Goal: Information Seeking & Learning: Learn about a topic

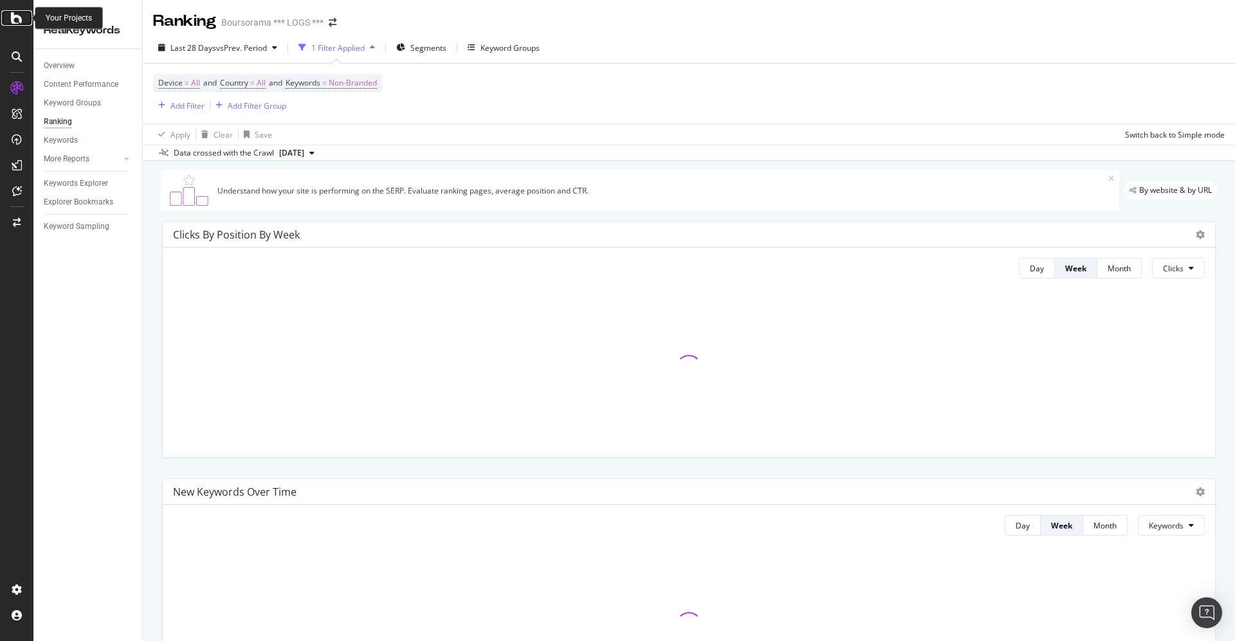
click at [12, 19] on icon at bounding box center [17, 17] width 12 height 15
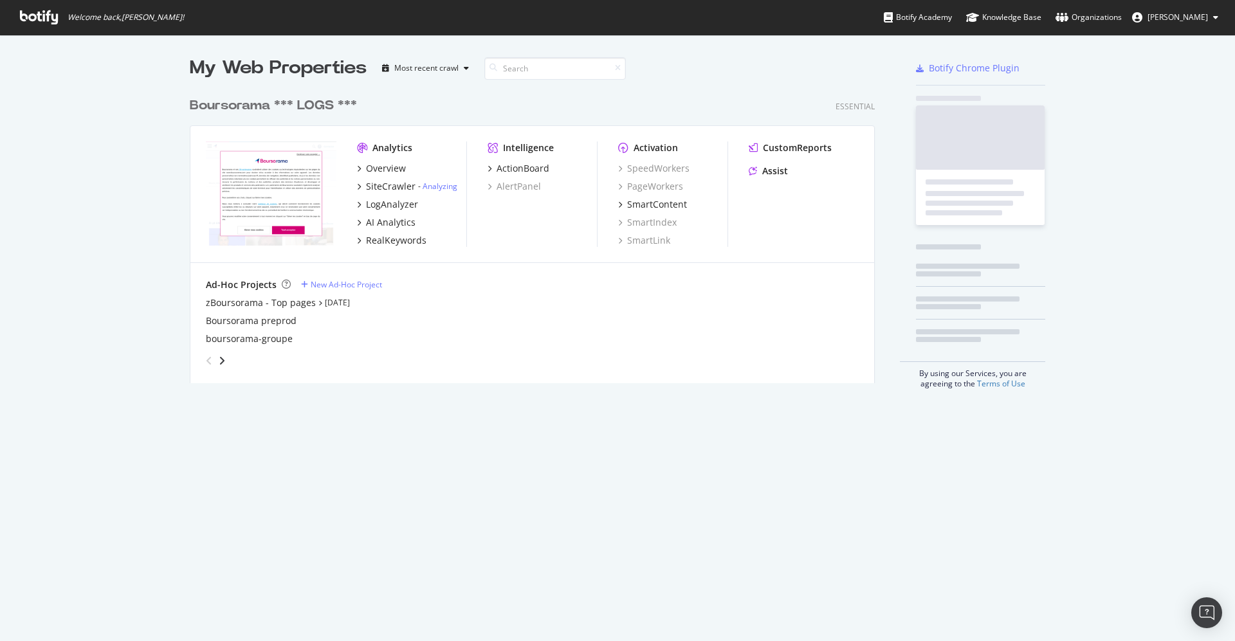
scroll to position [627, 1206]
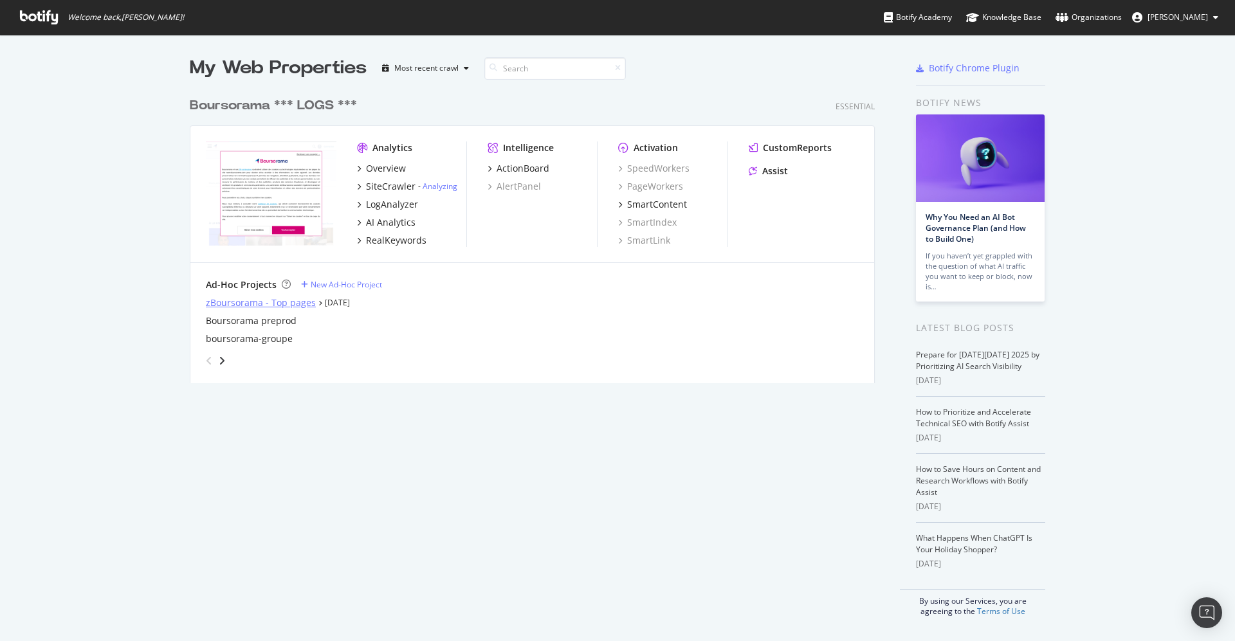
click at [214, 300] on div "zBoursorama - Top pages" at bounding box center [261, 303] width 110 height 13
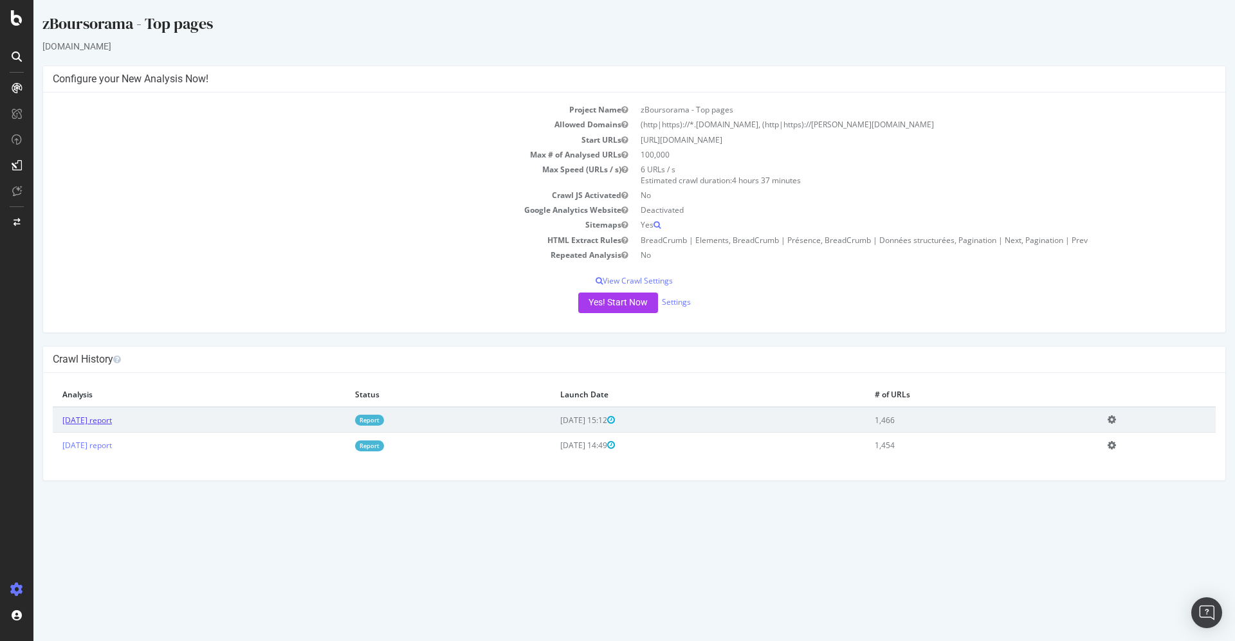
click at [112, 419] on link "[DATE] report" at bounding box center [87, 420] width 50 height 11
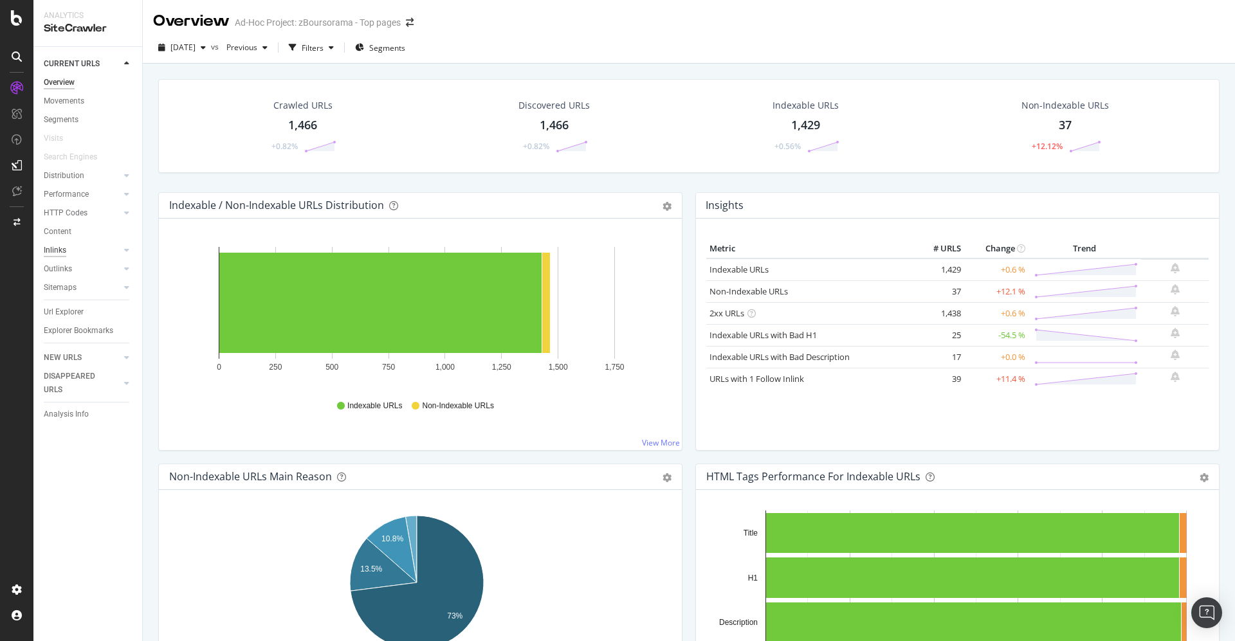
click at [64, 248] on div "Inlinks" at bounding box center [55, 251] width 23 height 14
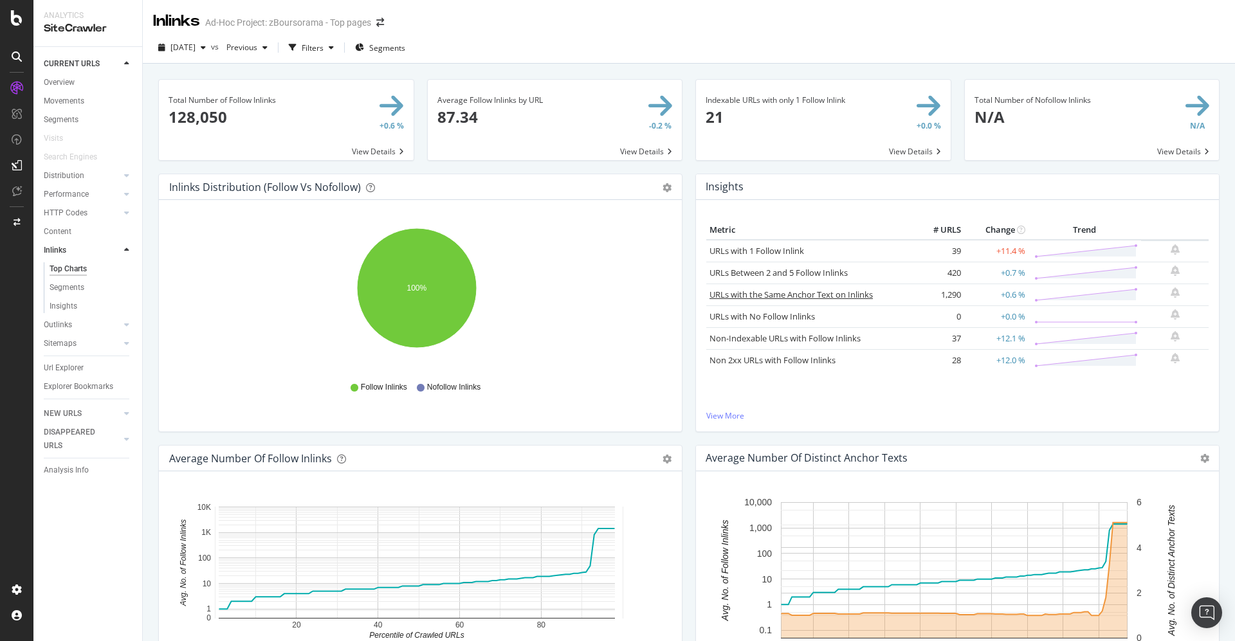
click at [784, 293] on link "URLs with the Same Anchor Text on Inlinks" at bounding box center [791, 295] width 163 height 12
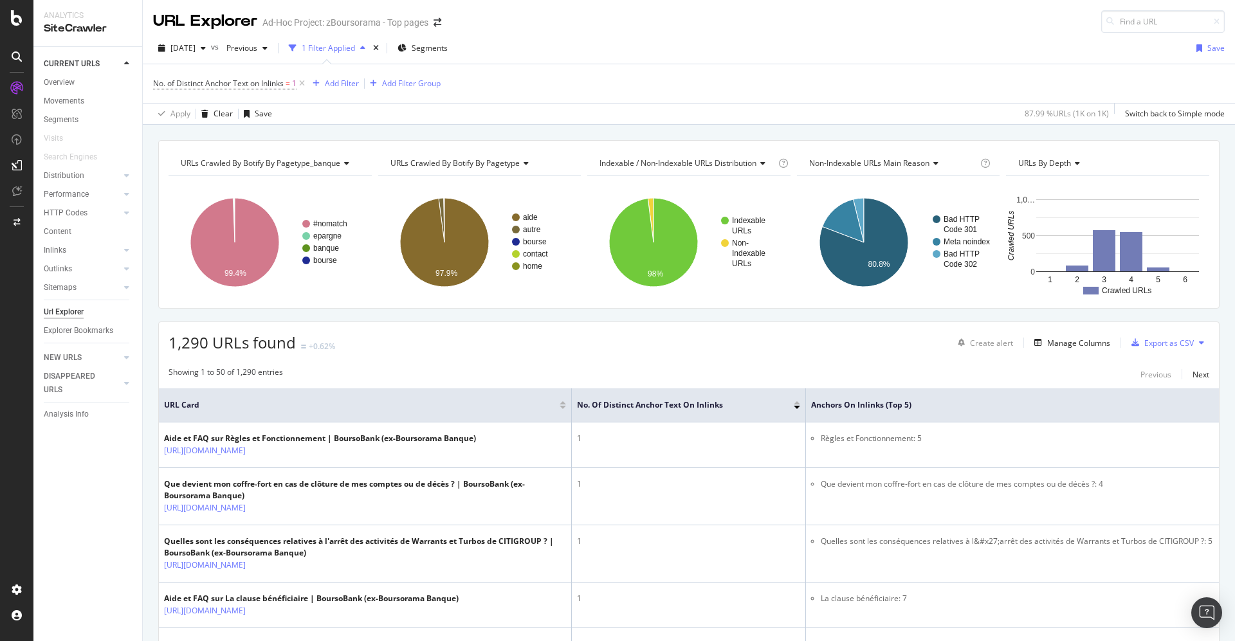
click at [64, 311] on div "Url Explorer" at bounding box center [64, 313] width 40 height 14
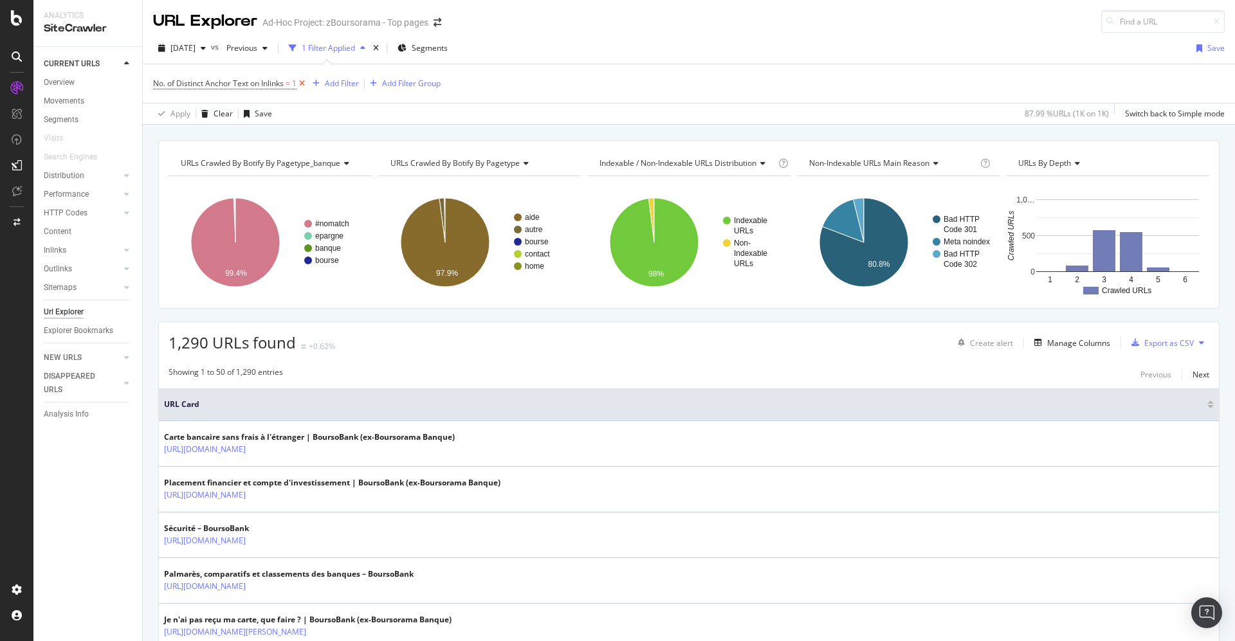
click at [305, 82] on icon at bounding box center [302, 83] width 11 height 13
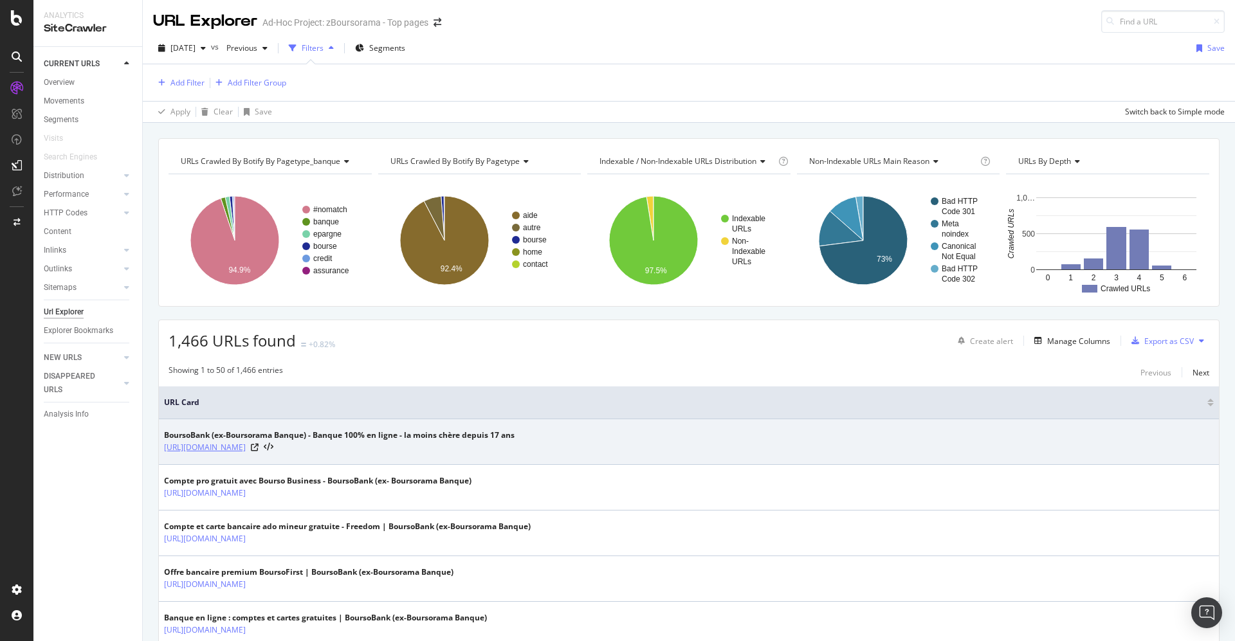
drag, startPoint x: 274, startPoint y: 448, endPoint x: 164, endPoint y: 448, distance: 110.0
click at [164, 448] on div "[URL][DOMAIN_NAME]" at bounding box center [339, 447] width 351 height 13
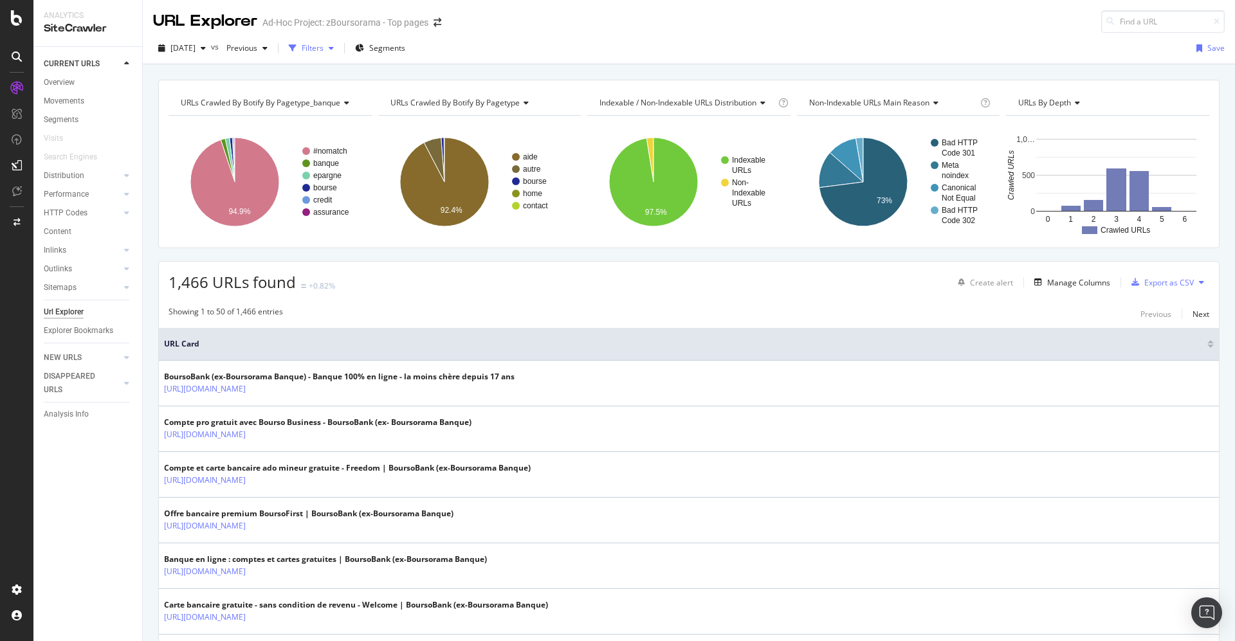
click at [324, 42] on div "Filters" at bounding box center [313, 47] width 22 height 11
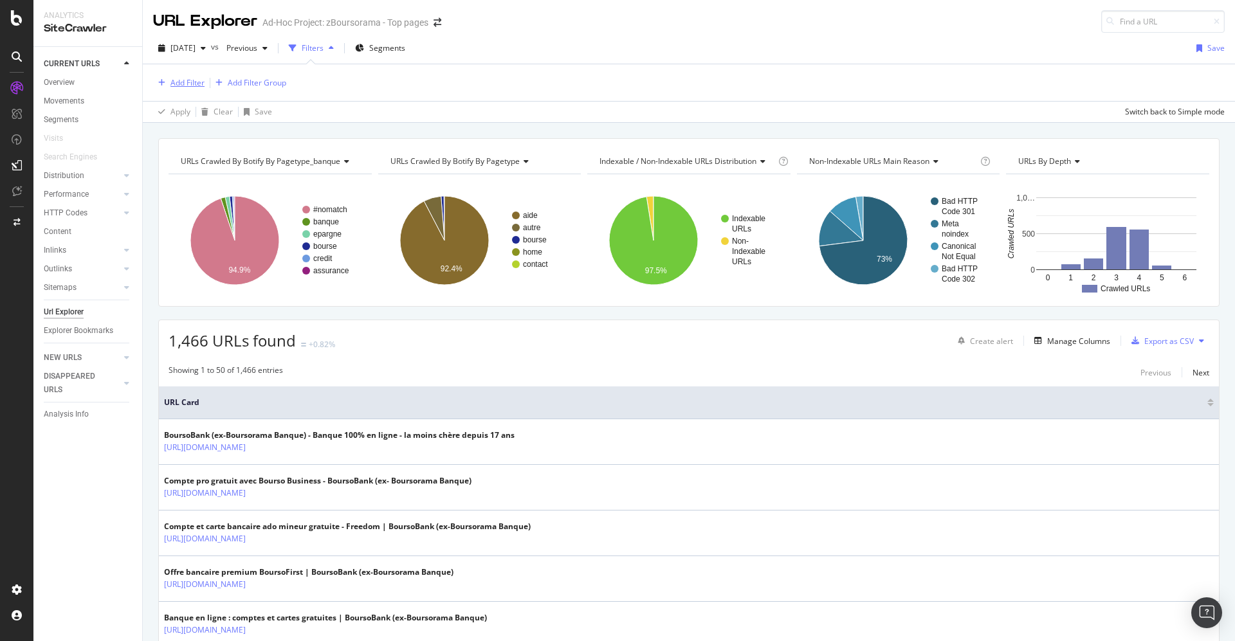
click at [187, 78] on div "Add Filter" at bounding box center [188, 82] width 34 height 11
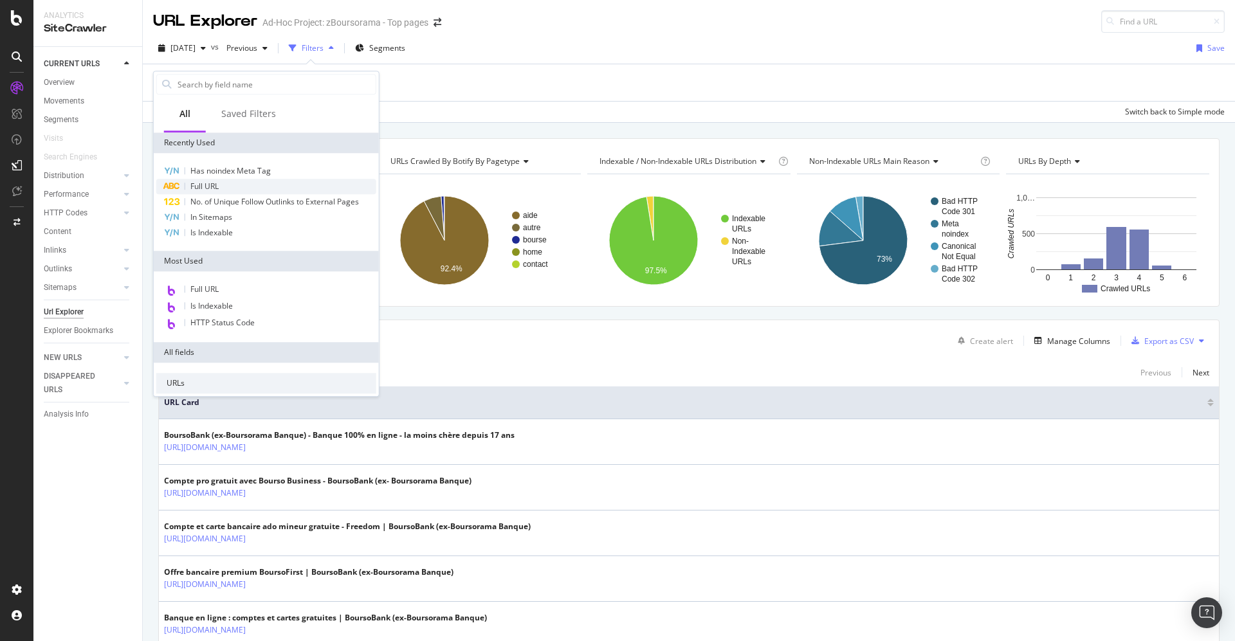
click at [205, 181] on span "Full URL" at bounding box center [204, 186] width 28 height 11
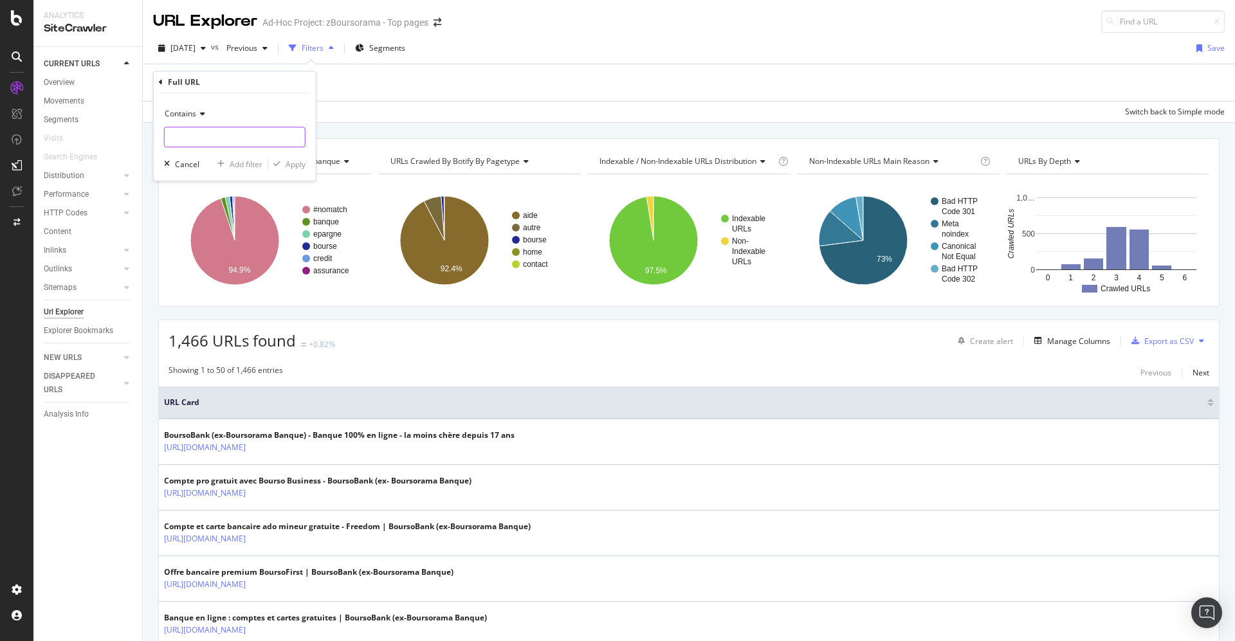
click at [189, 133] on input "text" at bounding box center [235, 137] width 140 height 21
type input "[URL][DOMAIN_NAME]"
click at [298, 166] on div "Apply" at bounding box center [296, 164] width 20 height 11
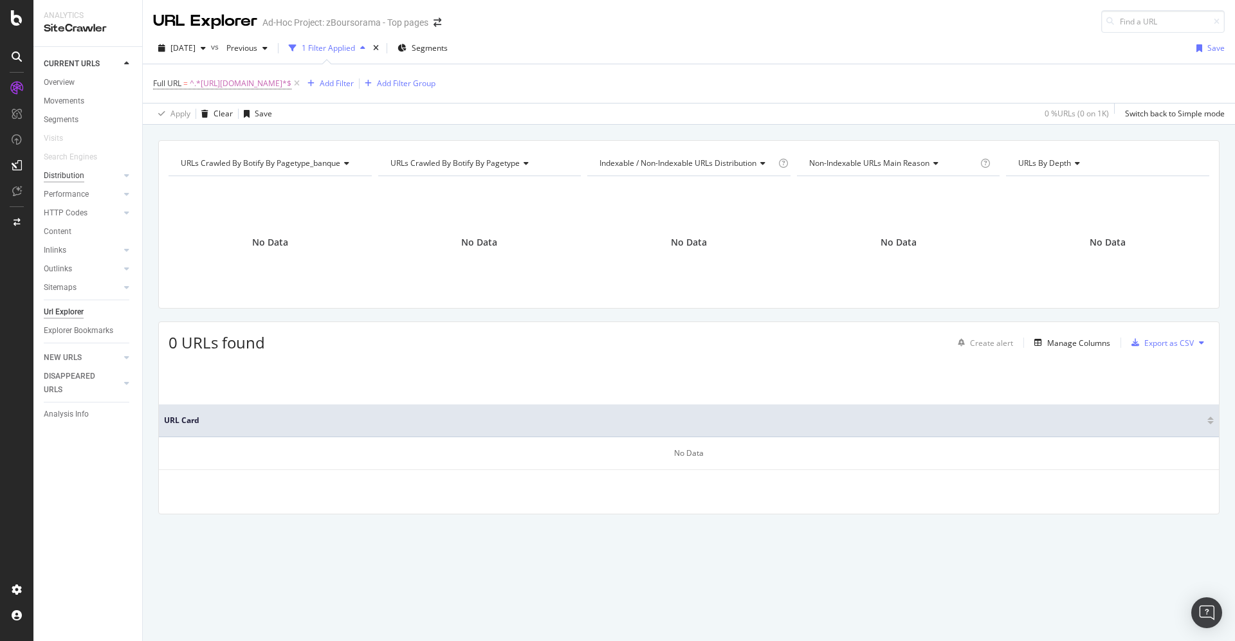
click at [48, 171] on div "Distribution" at bounding box center [64, 176] width 41 height 14
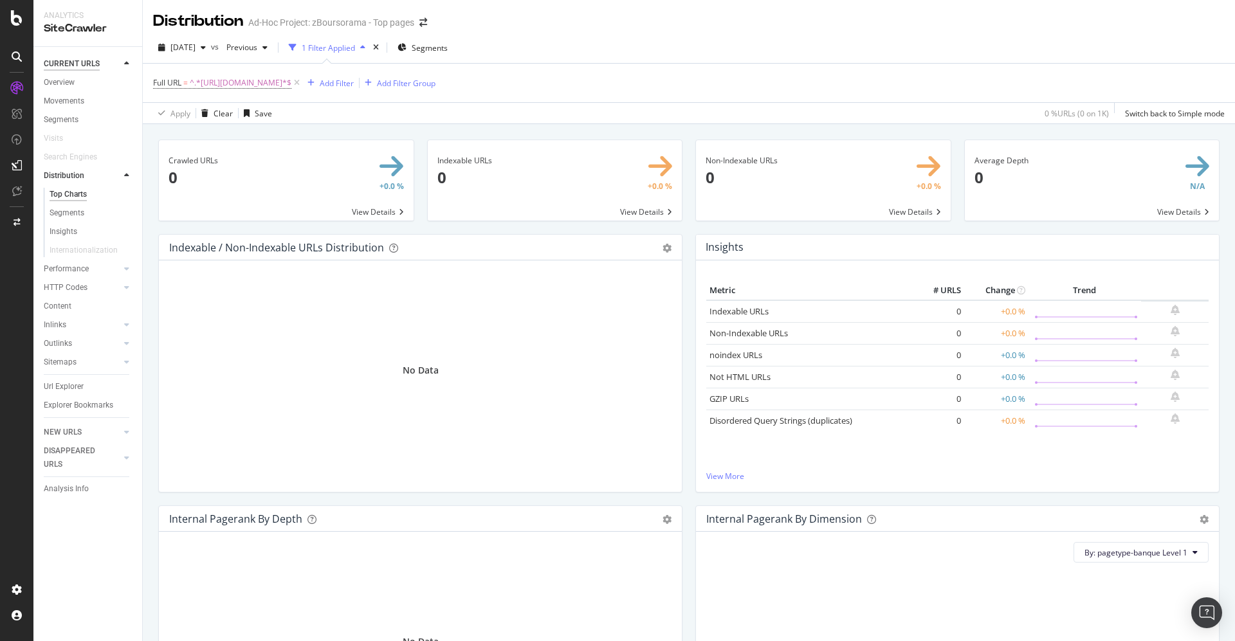
click at [76, 63] on div "CURRENT URLS" at bounding box center [72, 64] width 56 height 14
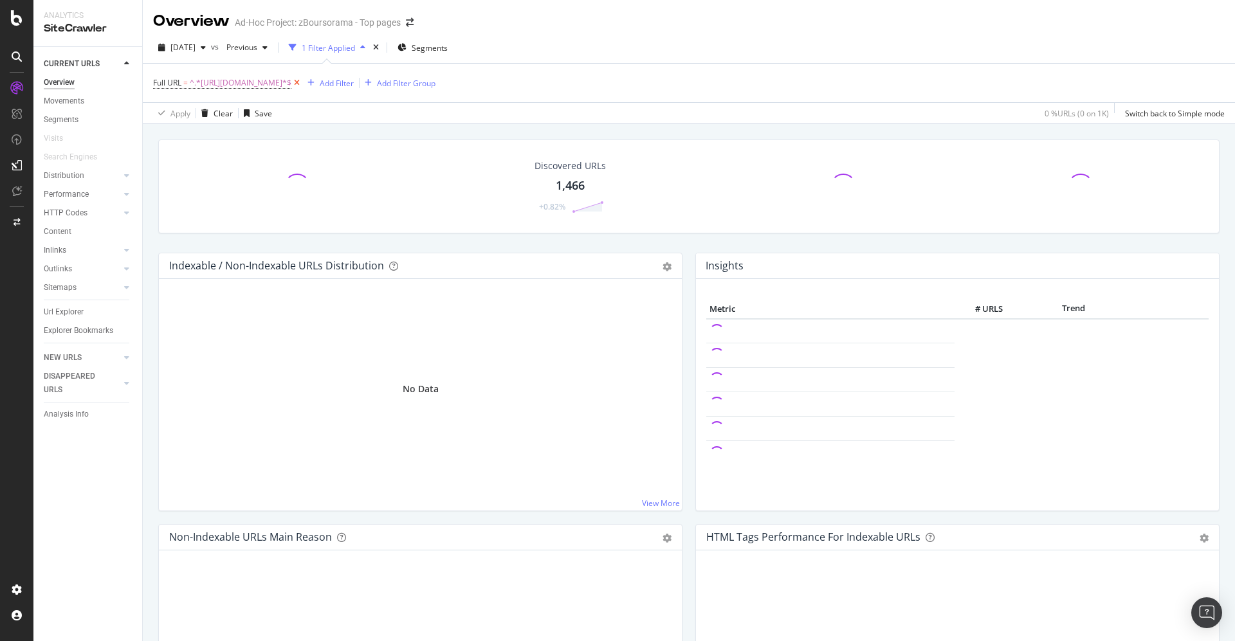
click at [302, 82] on icon at bounding box center [296, 83] width 11 height 13
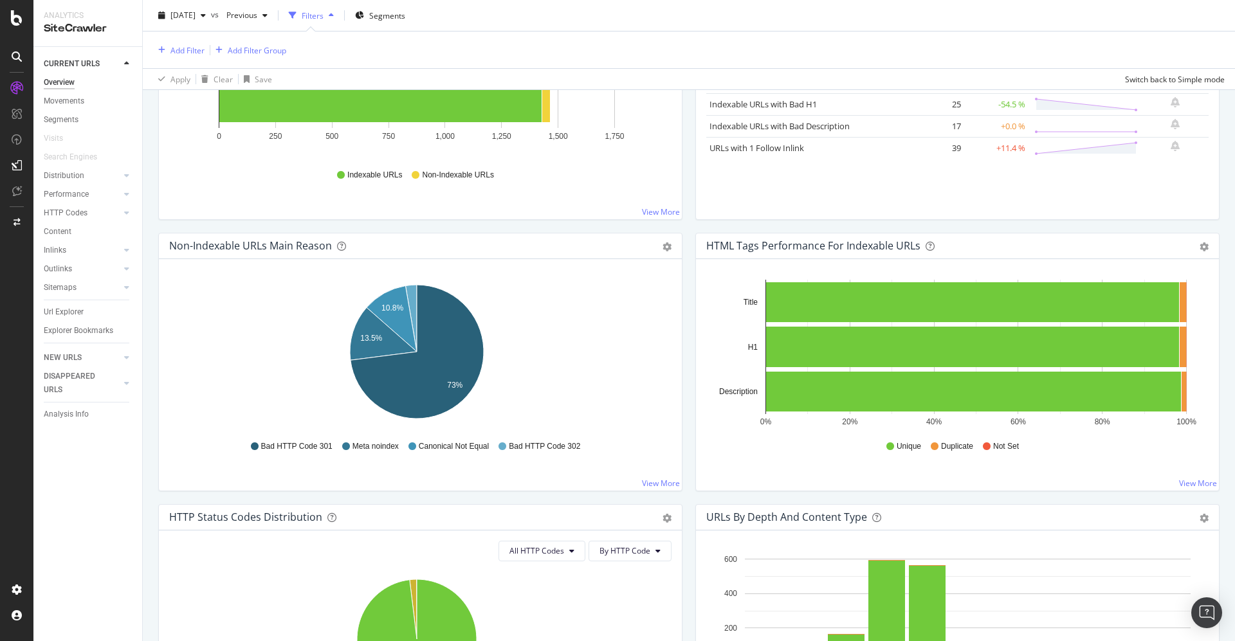
scroll to position [483, 0]
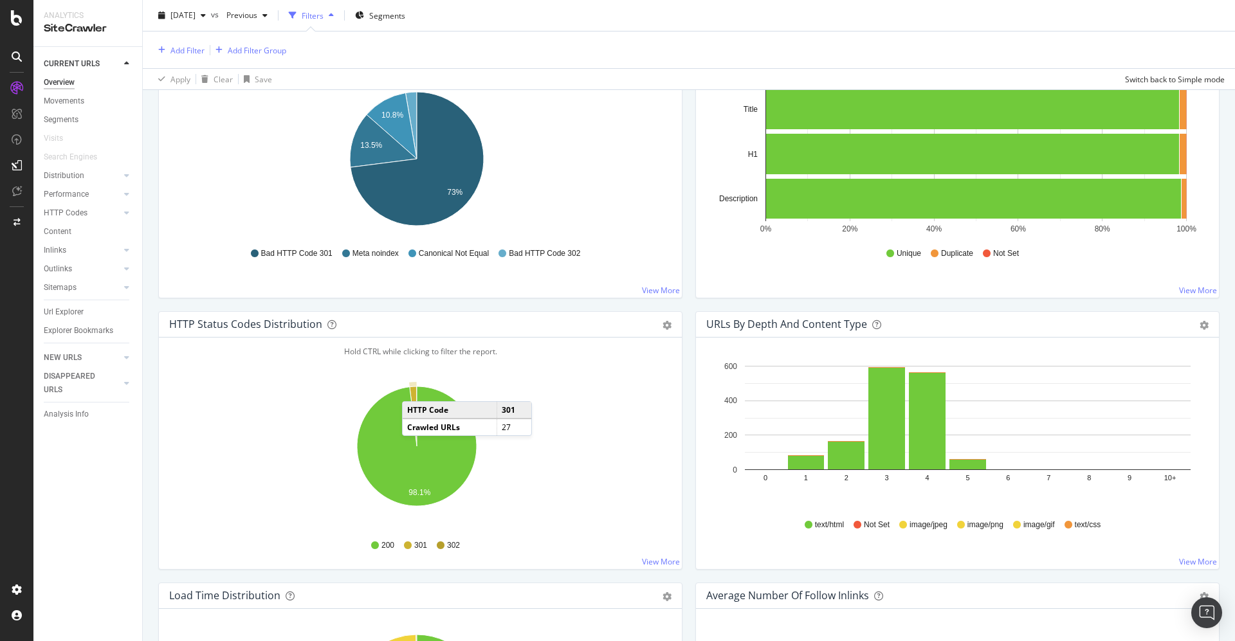
click at [415, 387] on icon "A chart." at bounding box center [413, 417] width 7 height 60
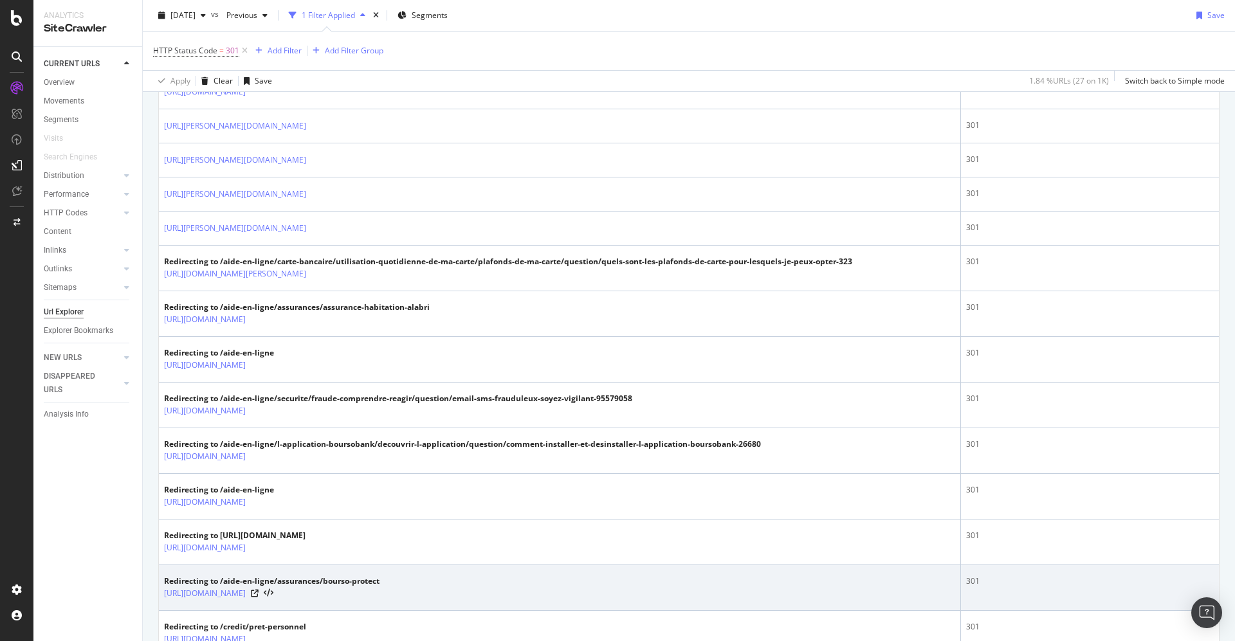
scroll to position [354, 0]
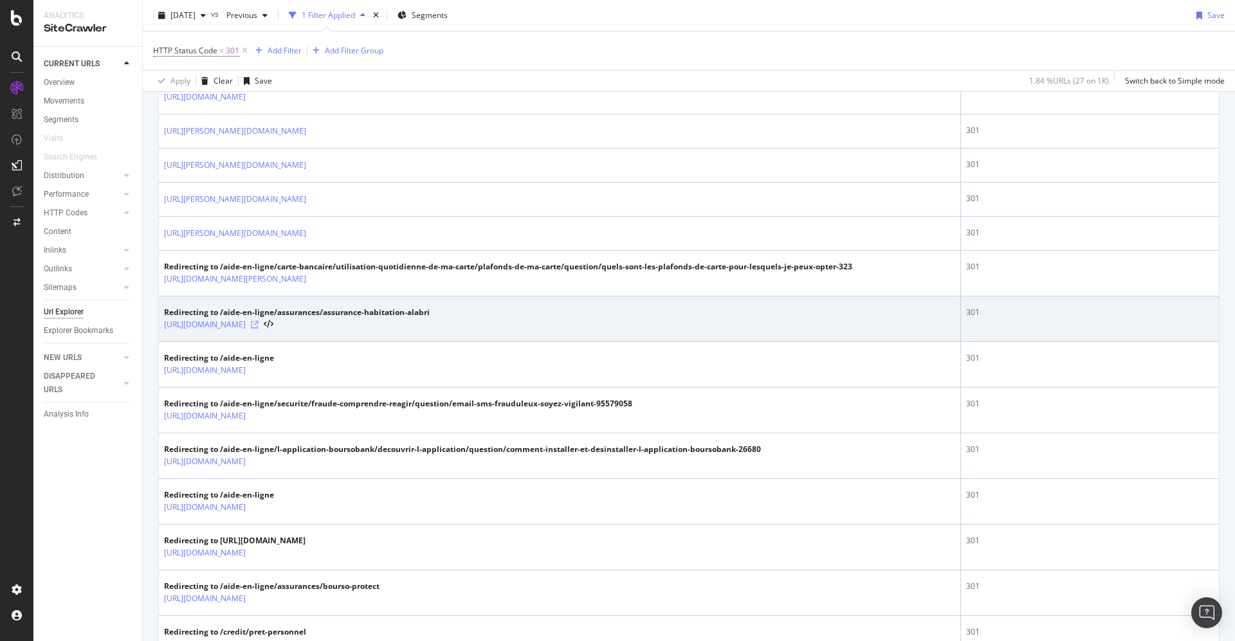
click at [259, 321] on icon at bounding box center [255, 325] width 8 height 8
click at [259, 322] on icon at bounding box center [255, 325] width 8 height 8
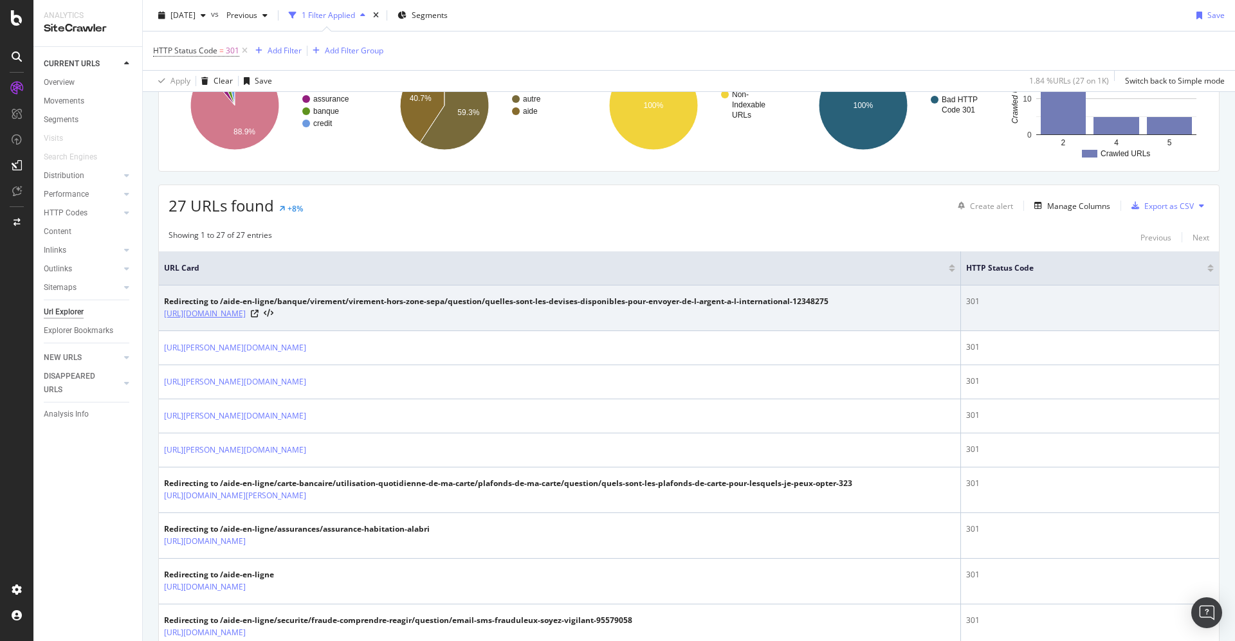
scroll to position [0, 0]
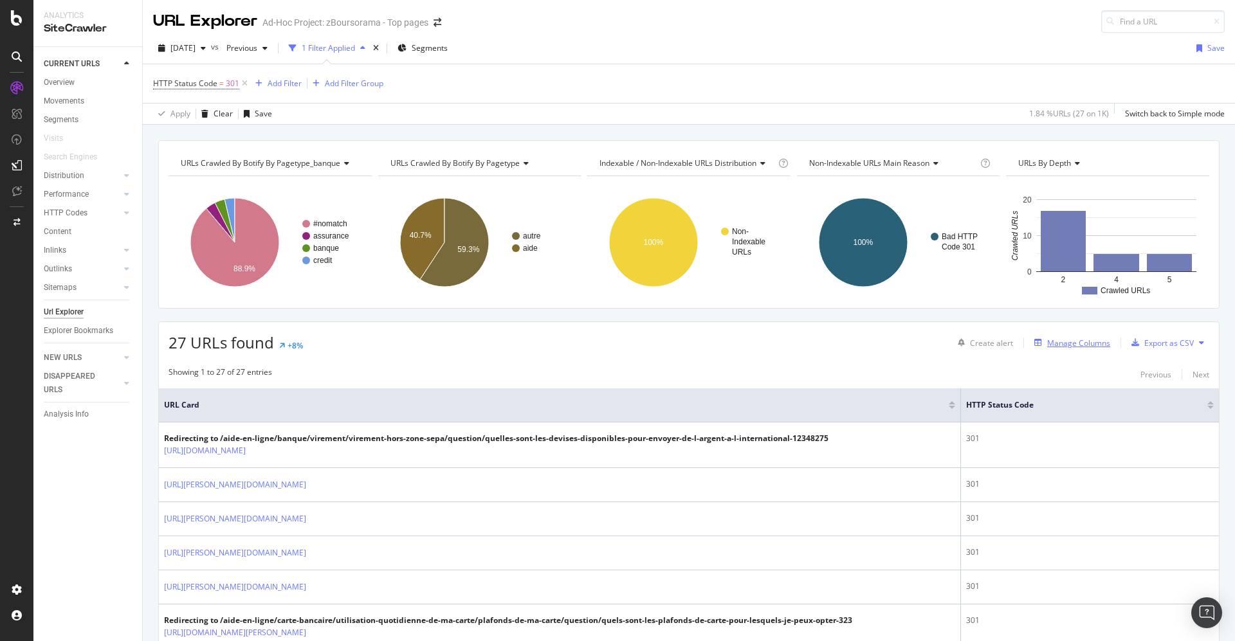
click at [1060, 340] on div "Manage Columns" at bounding box center [1078, 343] width 63 height 11
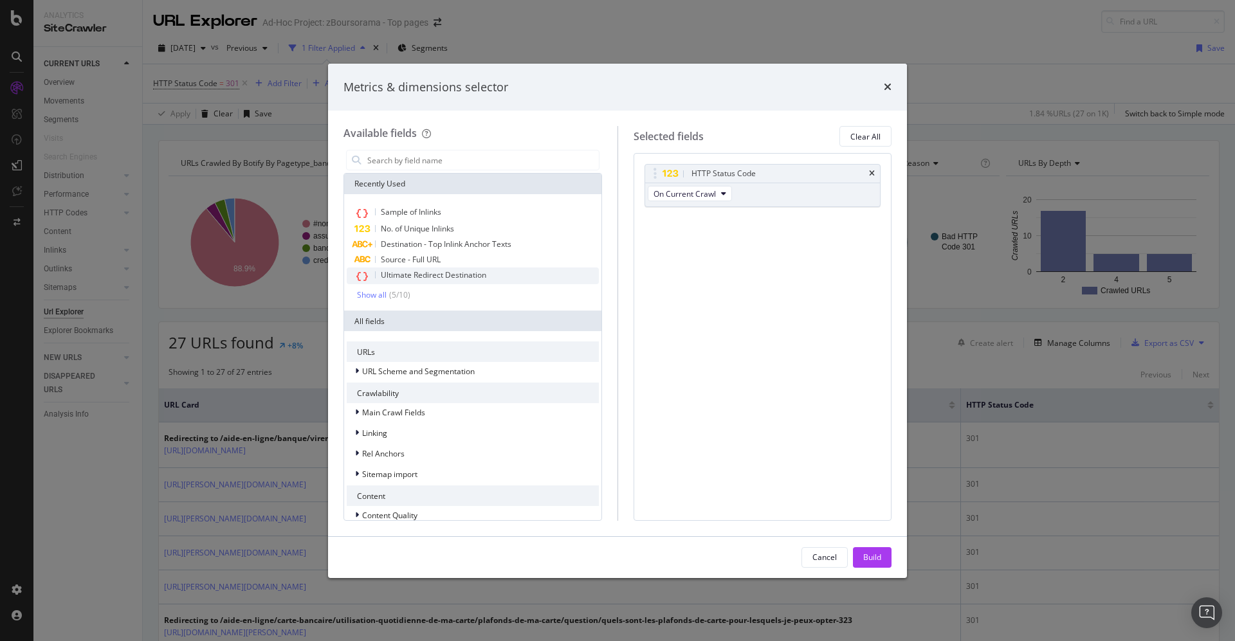
click at [421, 275] on span "Ultimate Redirect Destination" at bounding box center [434, 275] width 106 height 11
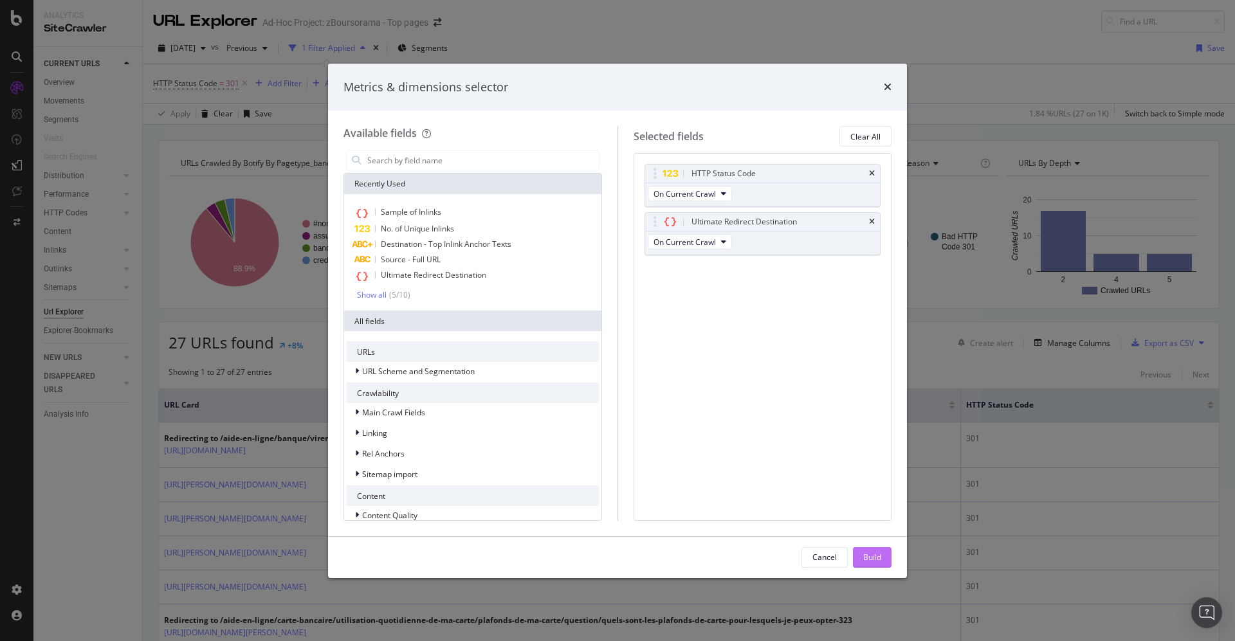
click at [872, 557] on div "Build" at bounding box center [872, 557] width 18 height 11
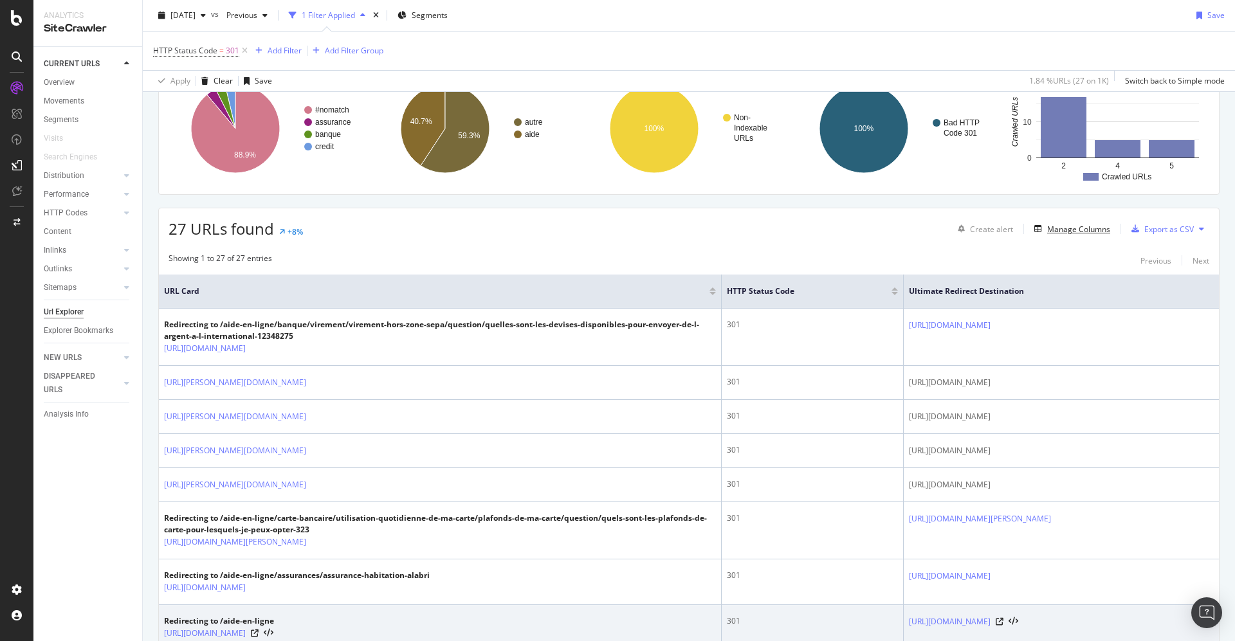
scroll to position [97, 0]
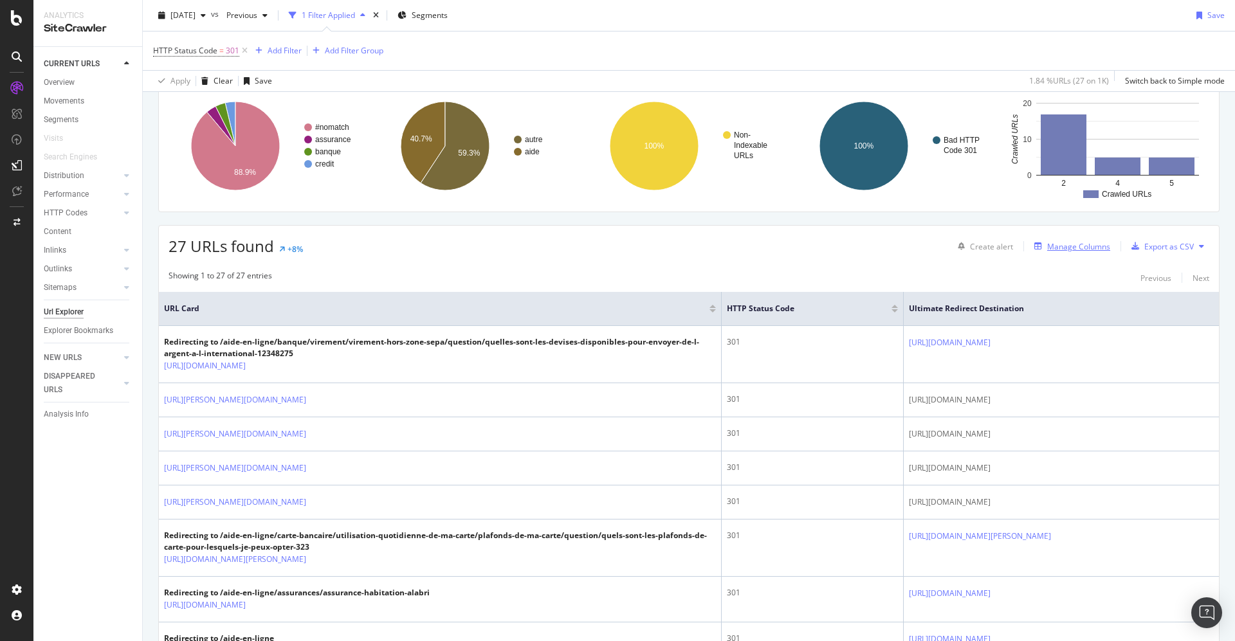
click at [1051, 246] on div "Manage Columns" at bounding box center [1078, 246] width 63 height 11
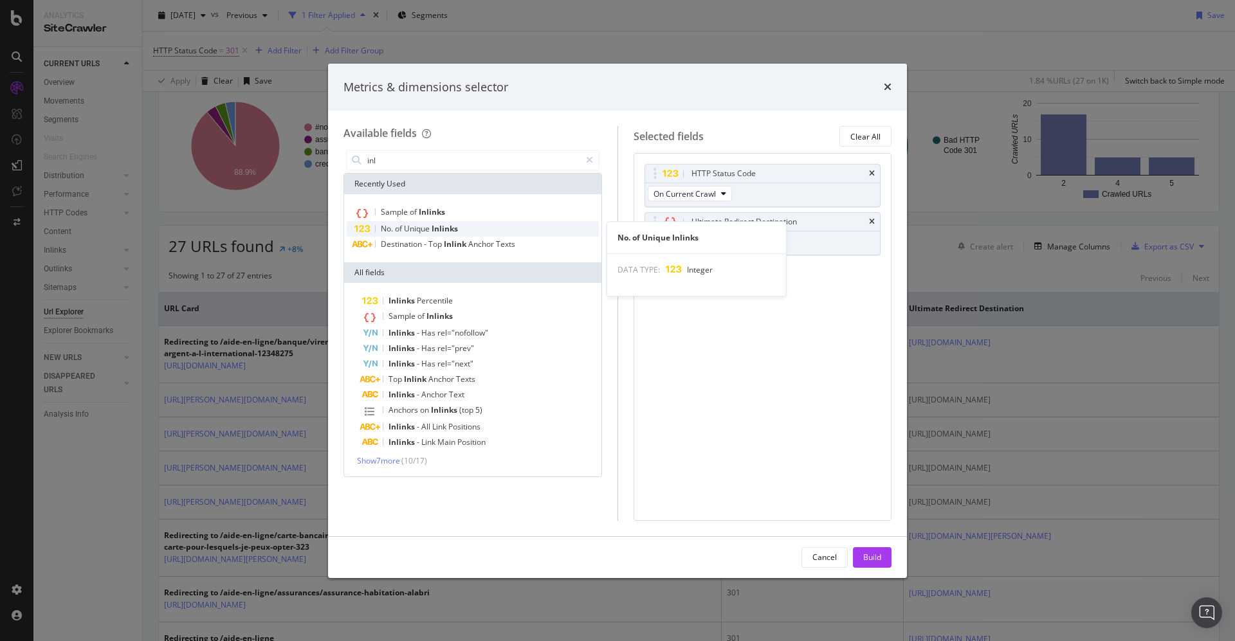
type input "inl"
click at [459, 223] on div "No. of Unique Inlinks" at bounding box center [473, 228] width 252 height 15
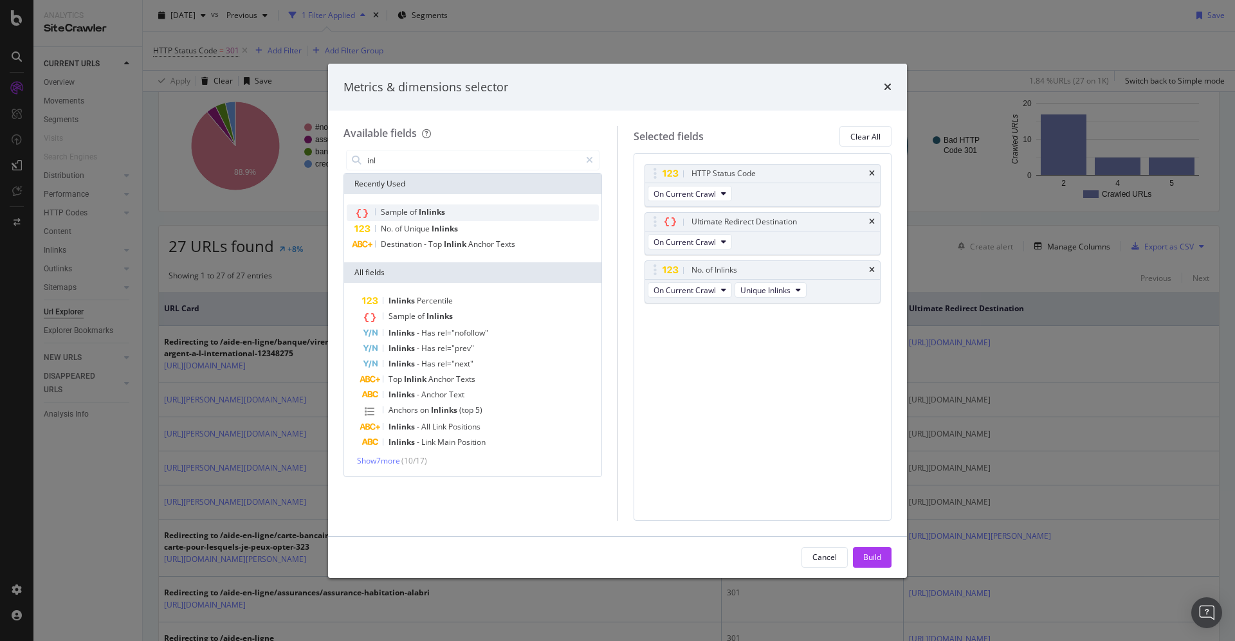
click at [446, 212] on div "Sample of Inlinks" at bounding box center [473, 213] width 252 height 17
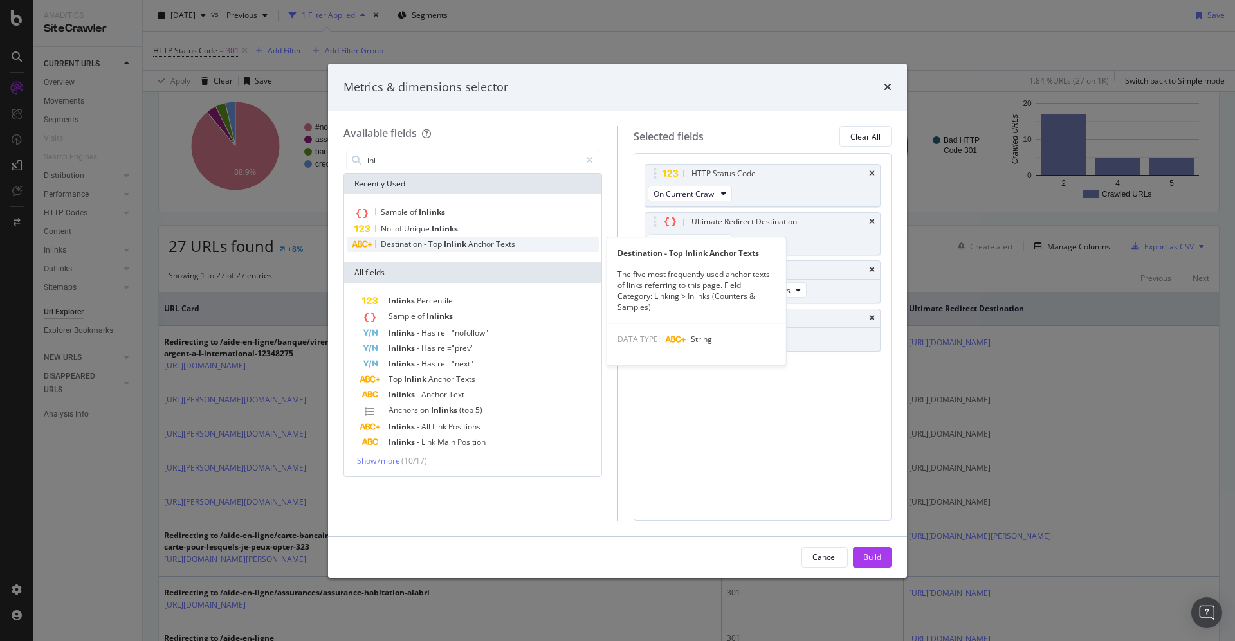
click at [481, 240] on span "Anchor" at bounding box center [482, 244] width 28 height 11
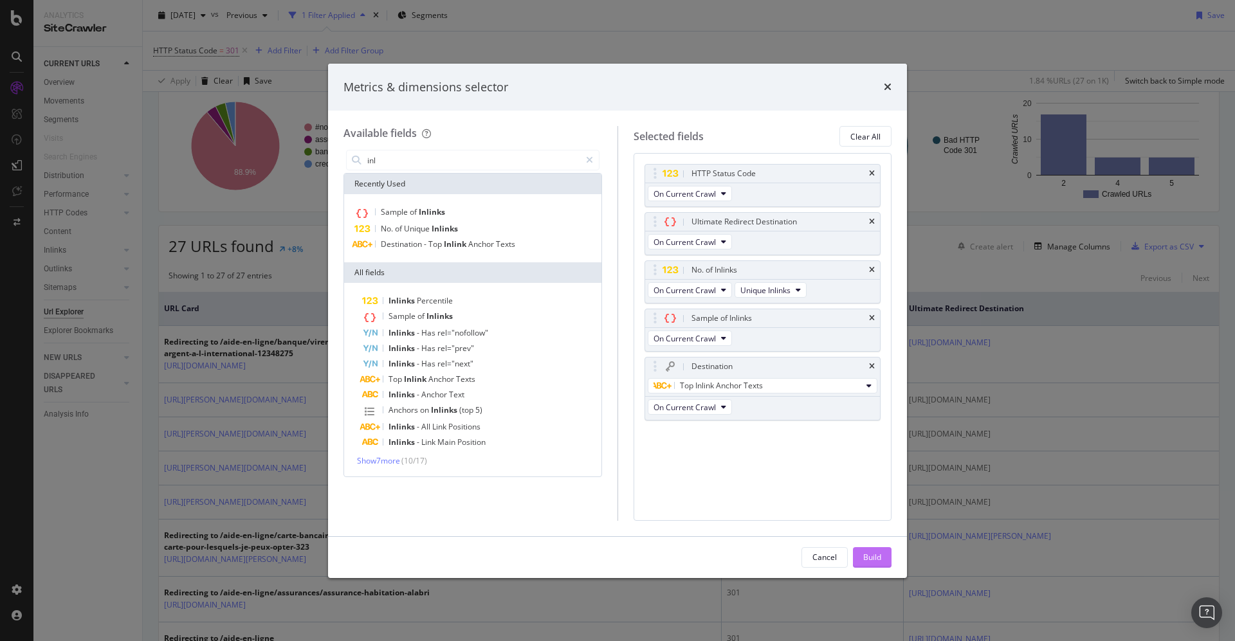
click at [869, 558] on div "Build" at bounding box center [872, 557] width 18 height 11
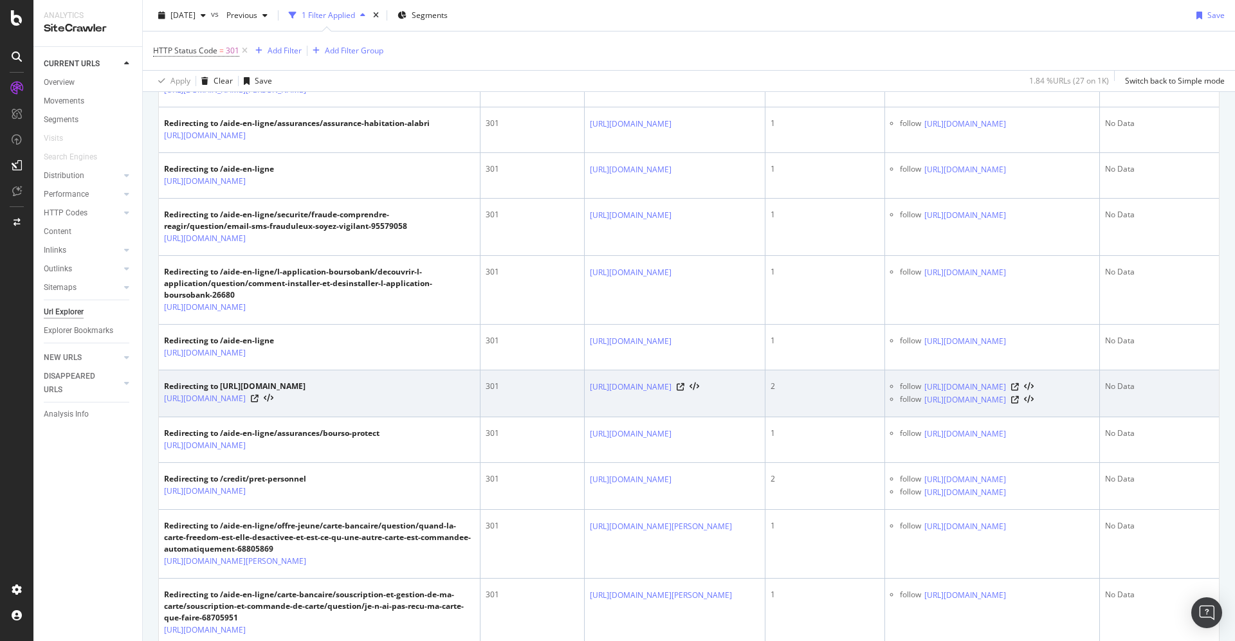
drag, startPoint x: 1019, startPoint y: 564, endPoint x: 954, endPoint y: 559, distance: 65.8
click at [885, 418] on td "2" at bounding box center [826, 394] width 120 height 47
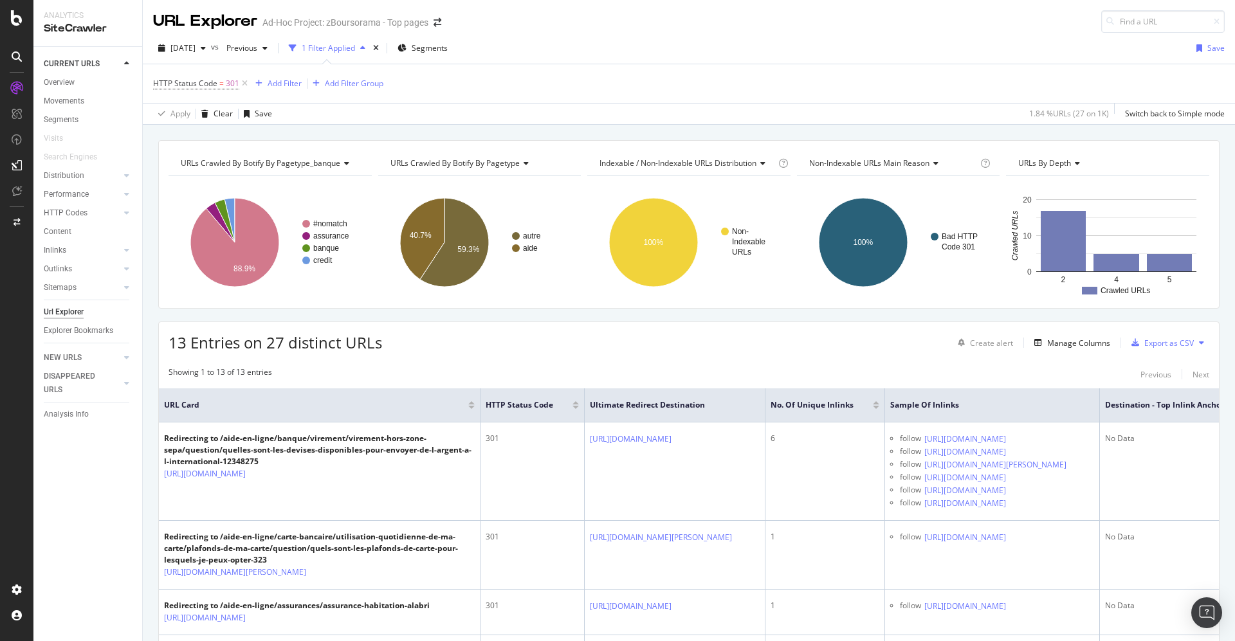
drag, startPoint x: 1195, startPoint y: 0, endPoint x: 721, endPoint y: 351, distance: 590.1
click at [721, 351] on div "13 Entries on 27 distinct URLs Create alert Manage Columns Export as CSV" at bounding box center [689, 338] width 1060 height 32
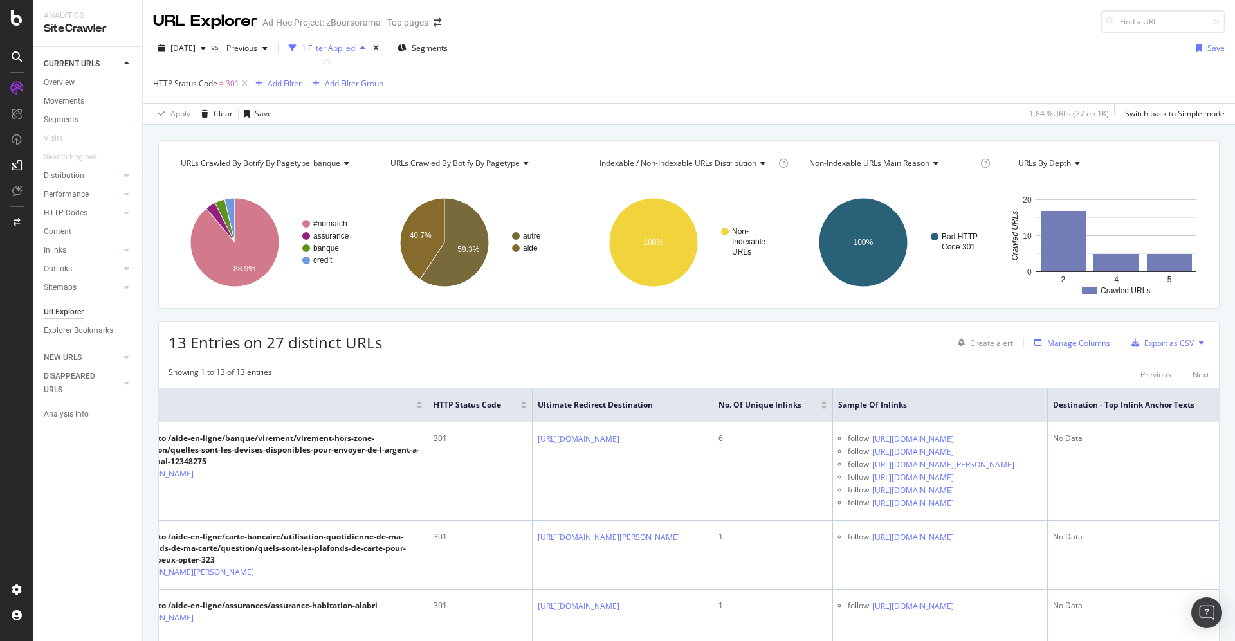
click at [1049, 339] on div "Manage Columns" at bounding box center [1078, 343] width 63 height 11
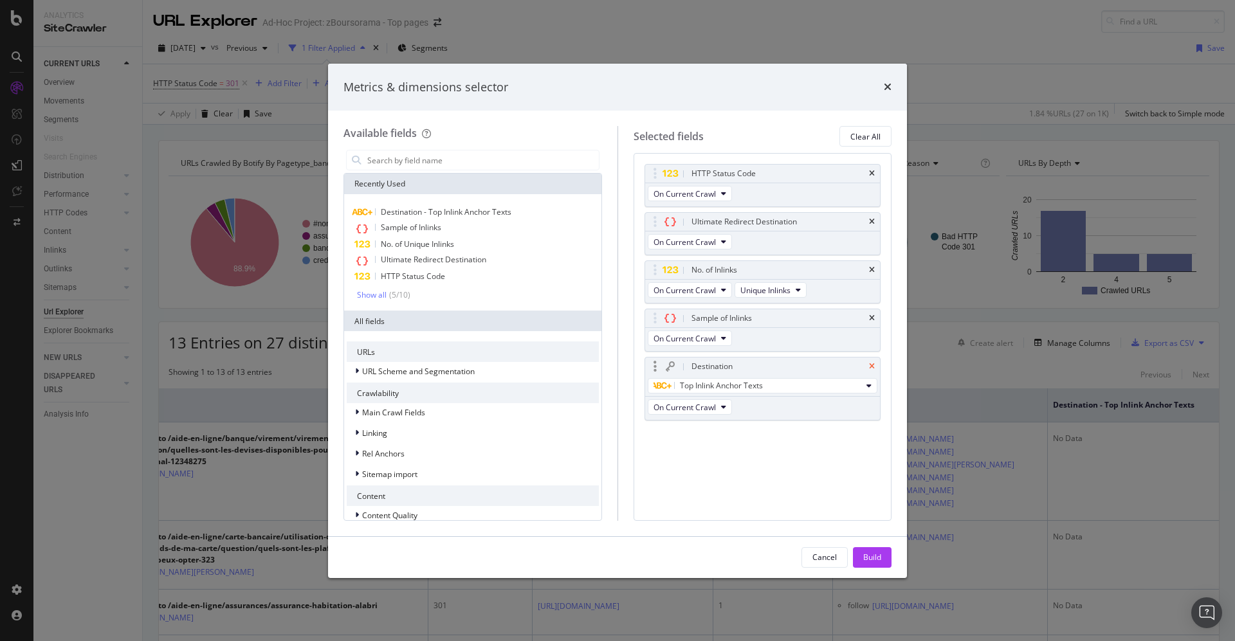
click at [874, 365] on icon "times" at bounding box center [872, 367] width 6 height 8
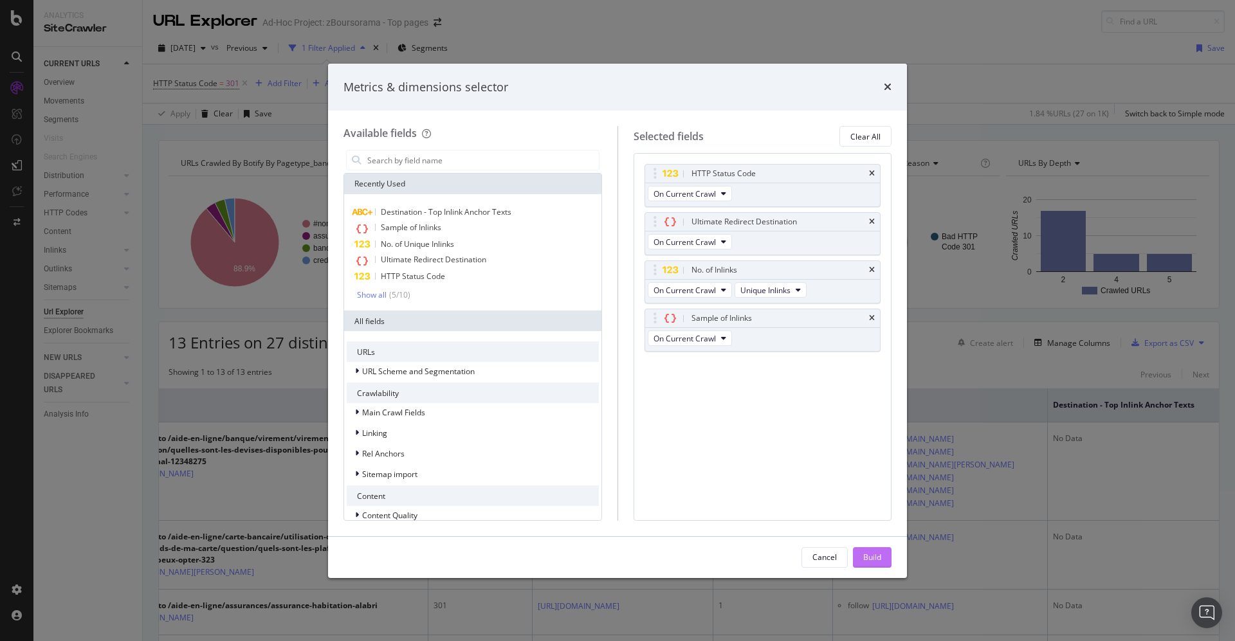
click at [871, 549] on div "Build" at bounding box center [872, 557] width 18 height 19
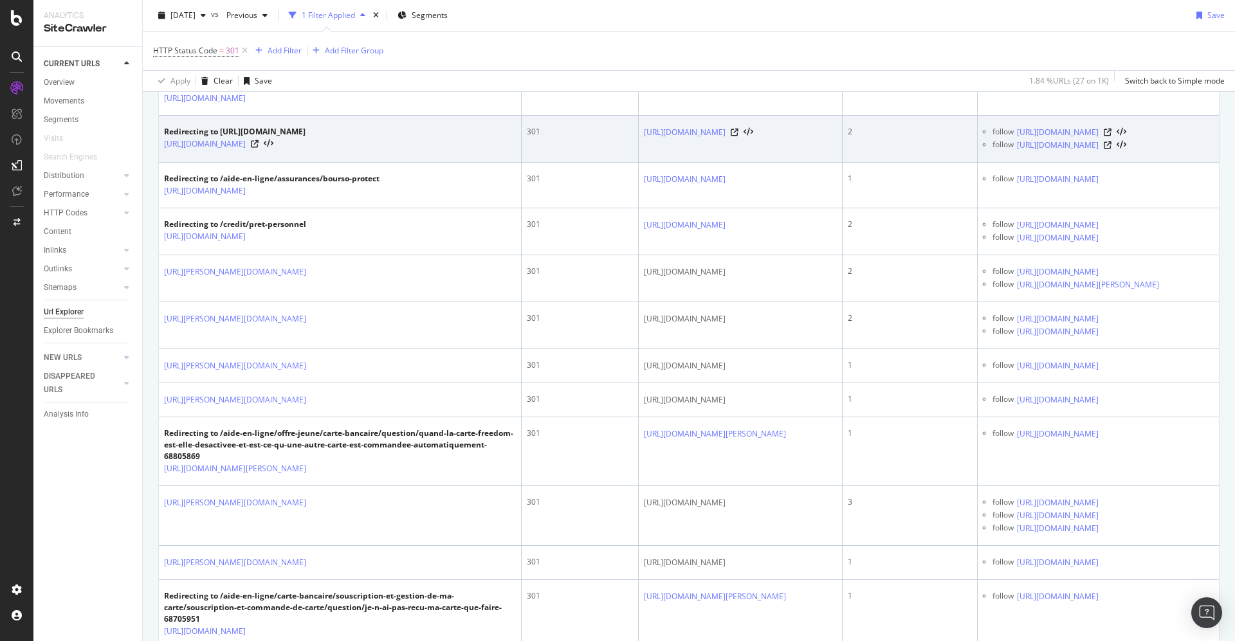
scroll to position [944, 0]
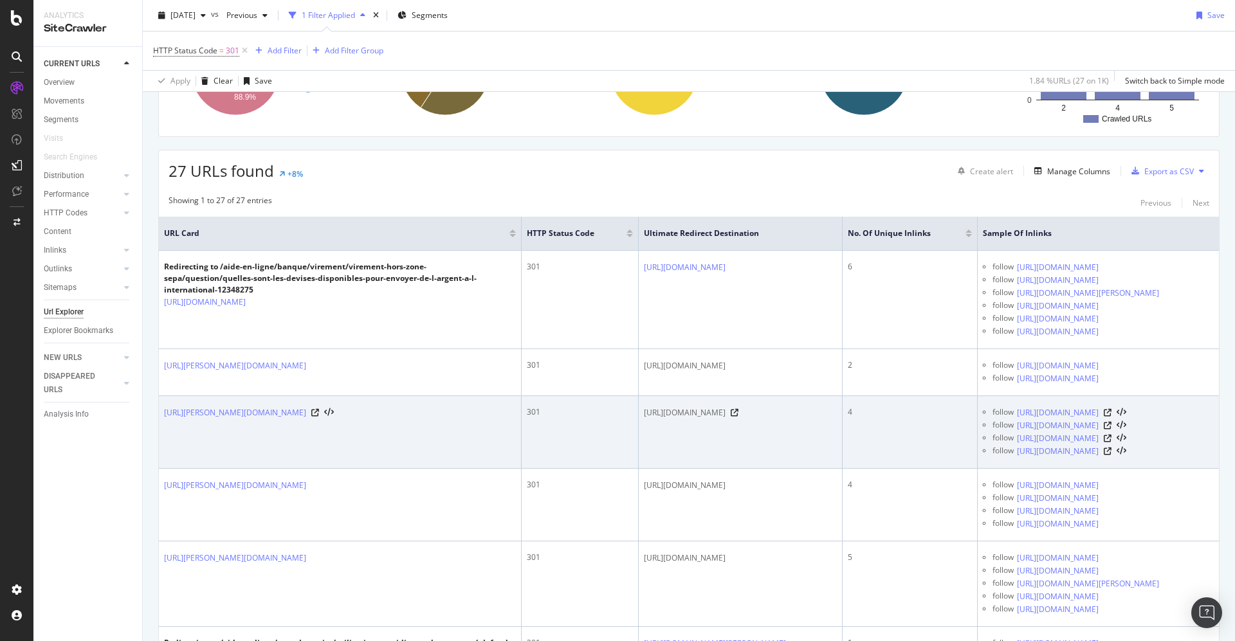
scroll to position [0, 0]
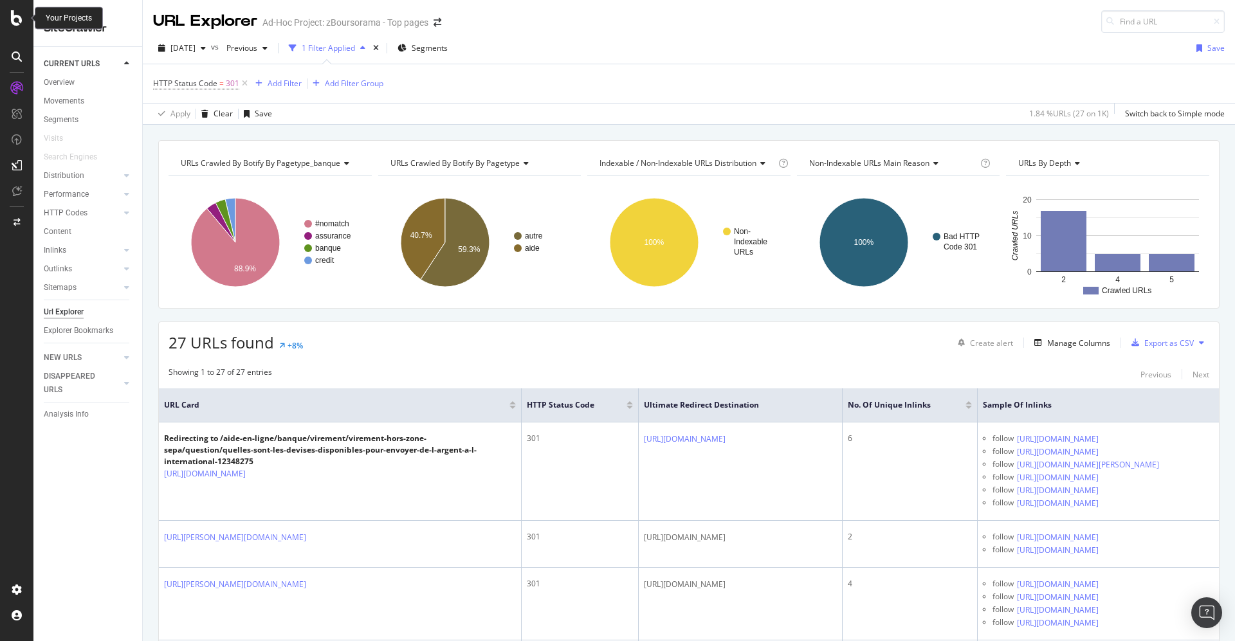
click at [11, 15] on icon at bounding box center [17, 17] width 12 height 15
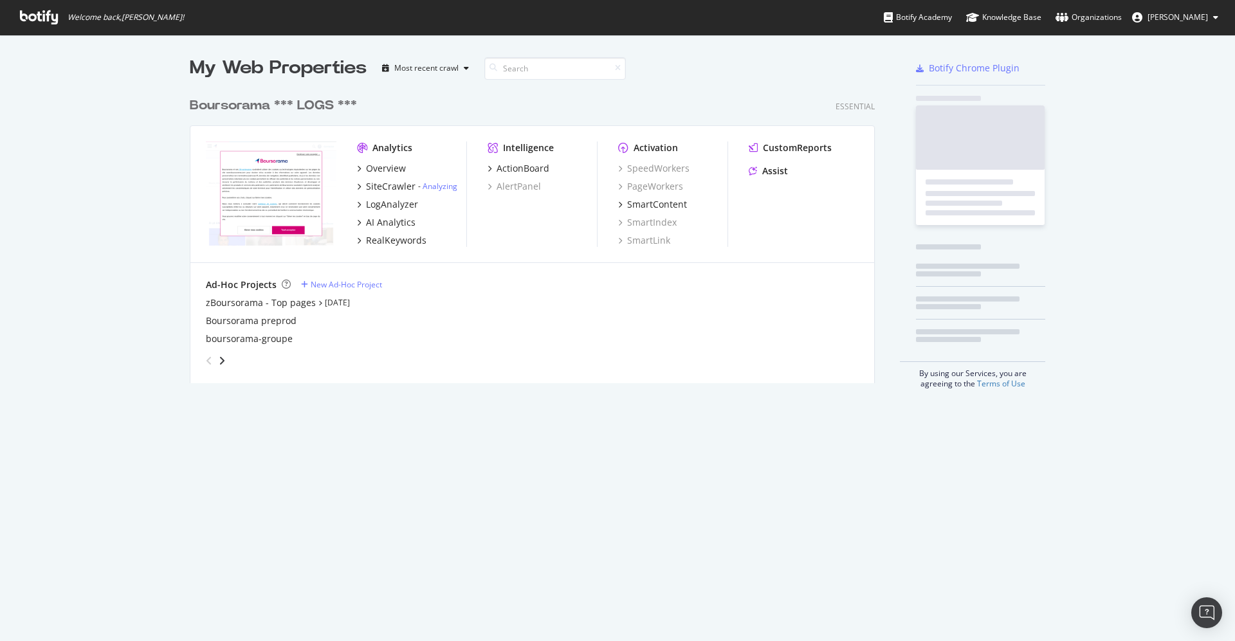
scroll to position [627, 1206]
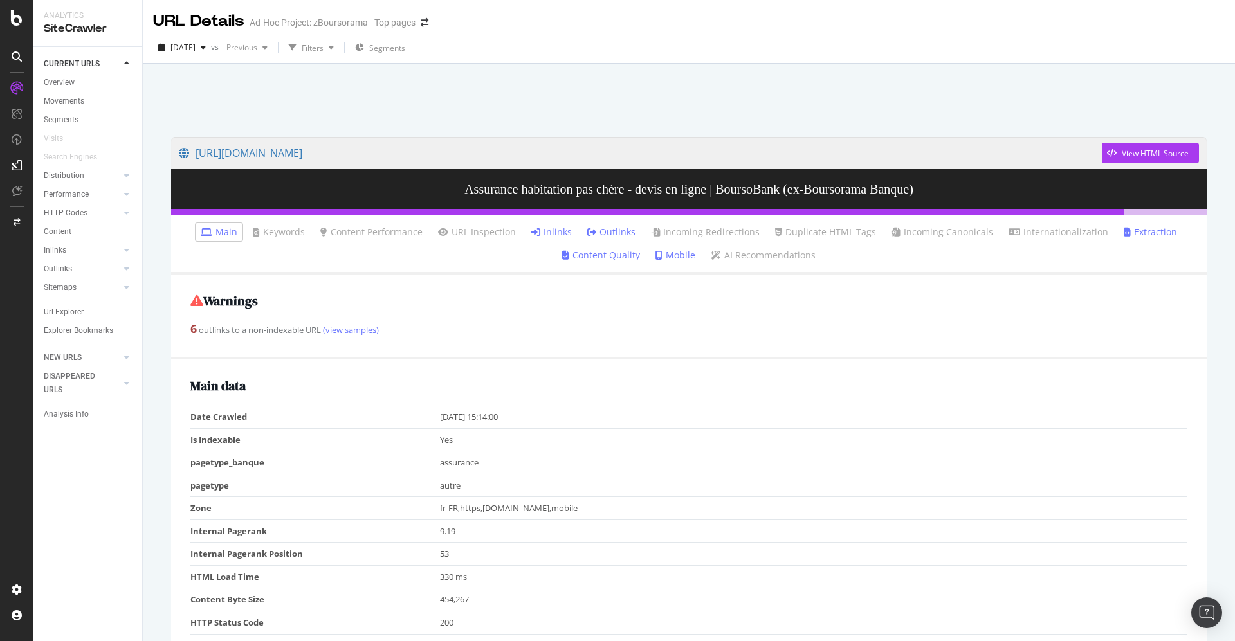
click at [610, 228] on link "Outlinks" at bounding box center [611, 232] width 48 height 13
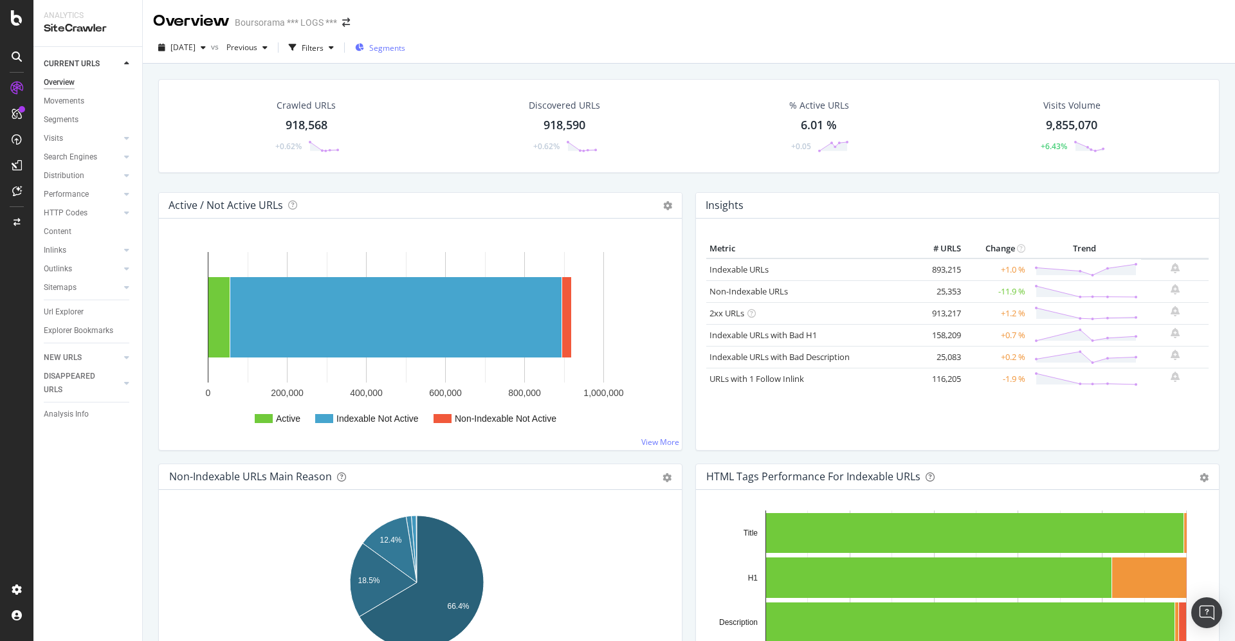
click at [405, 41] on div "Segments" at bounding box center [380, 47] width 50 height 19
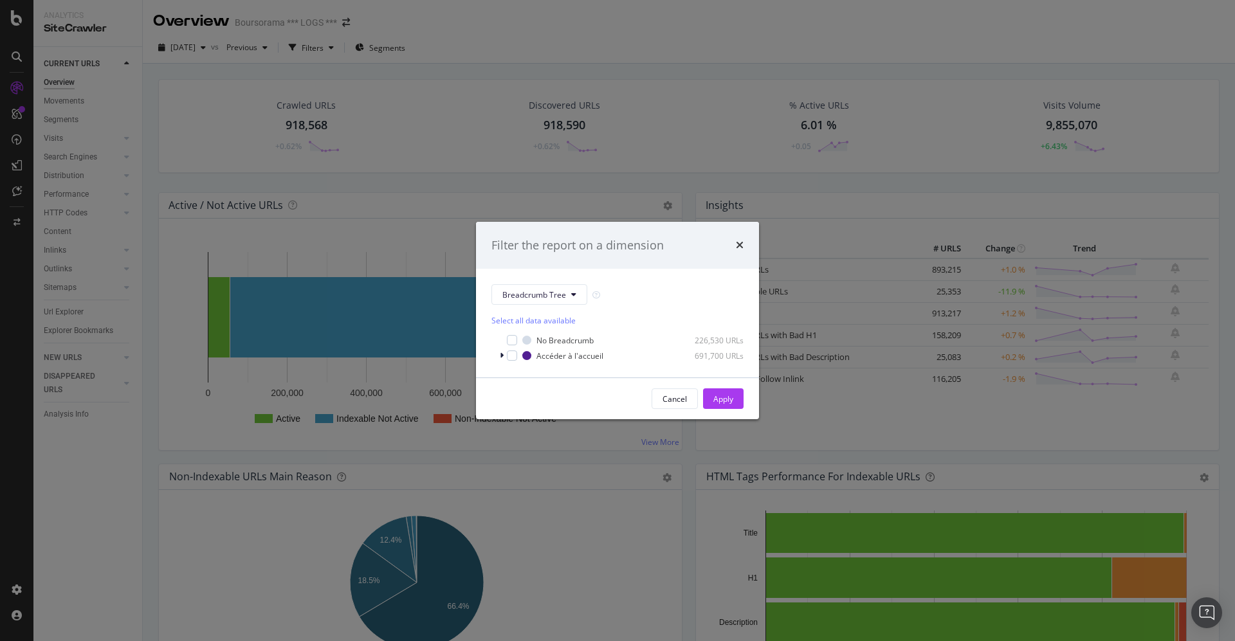
click at [392, 46] on div "Filter the report on a dimension Breadcrumb Tree Select all data available No B…" at bounding box center [617, 320] width 1235 height 641
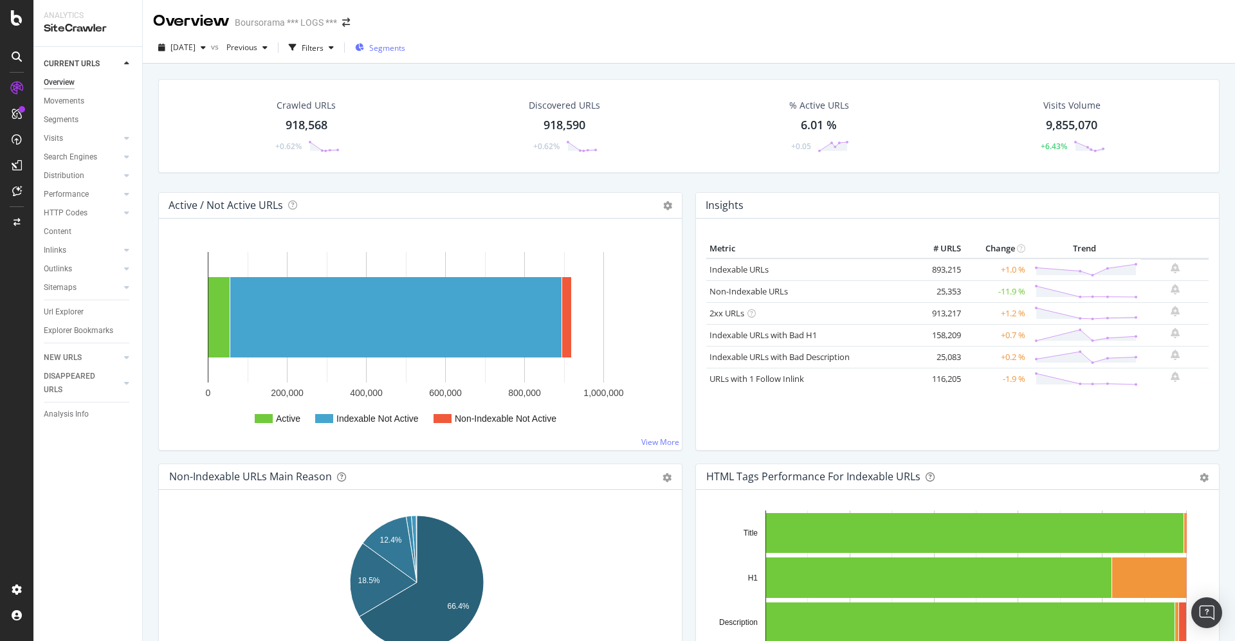
click at [396, 47] on span "Segments" at bounding box center [387, 47] width 36 height 11
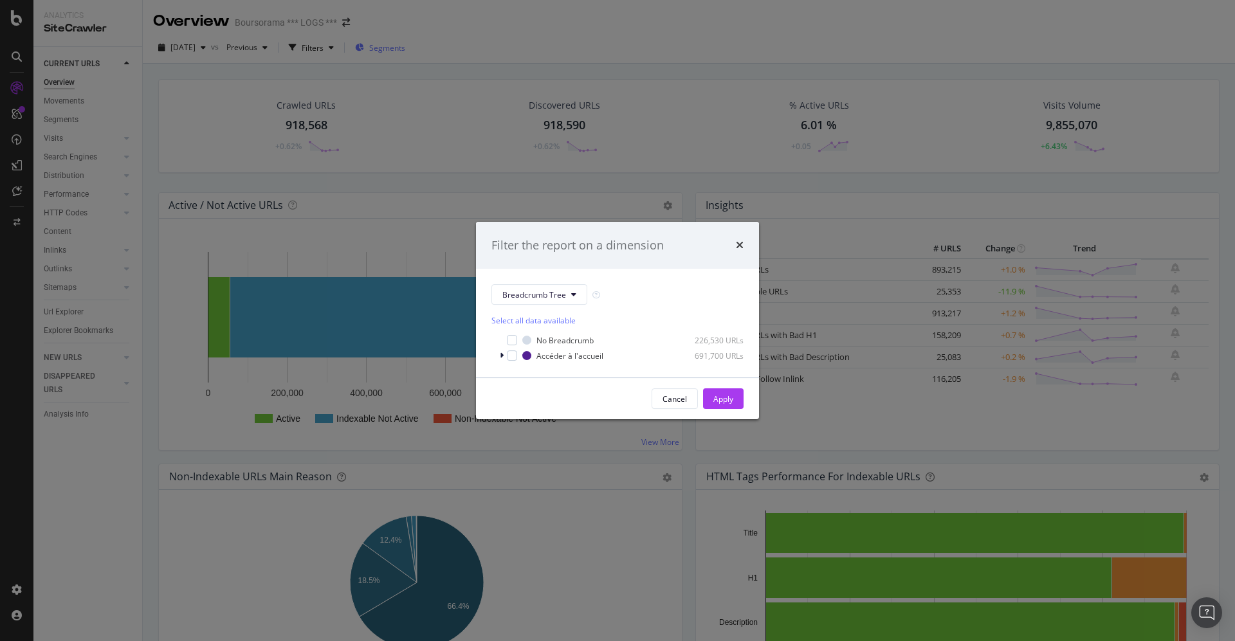
click at [396, 47] on div "Filter the report on a dimension Breadcrumb Tree Select all data available No B…" at bounding box center [617, 320] width 1235 height 641
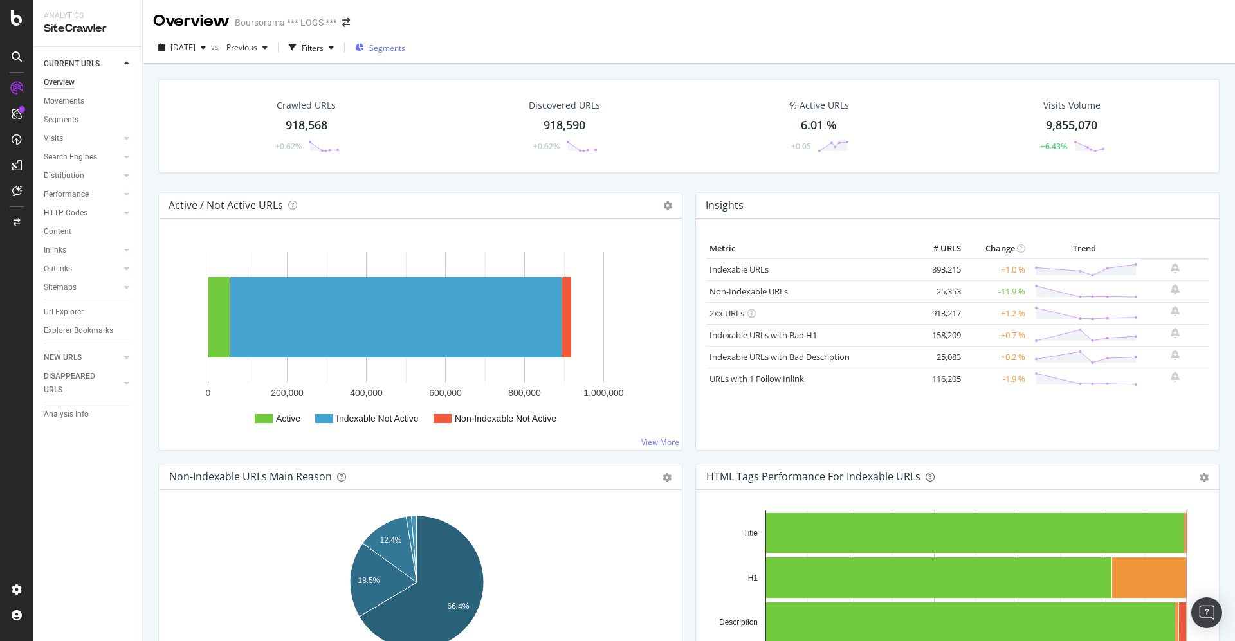
click at [405, 46] on span "Segments" at bounding box center [387, 47] width 36 height 11
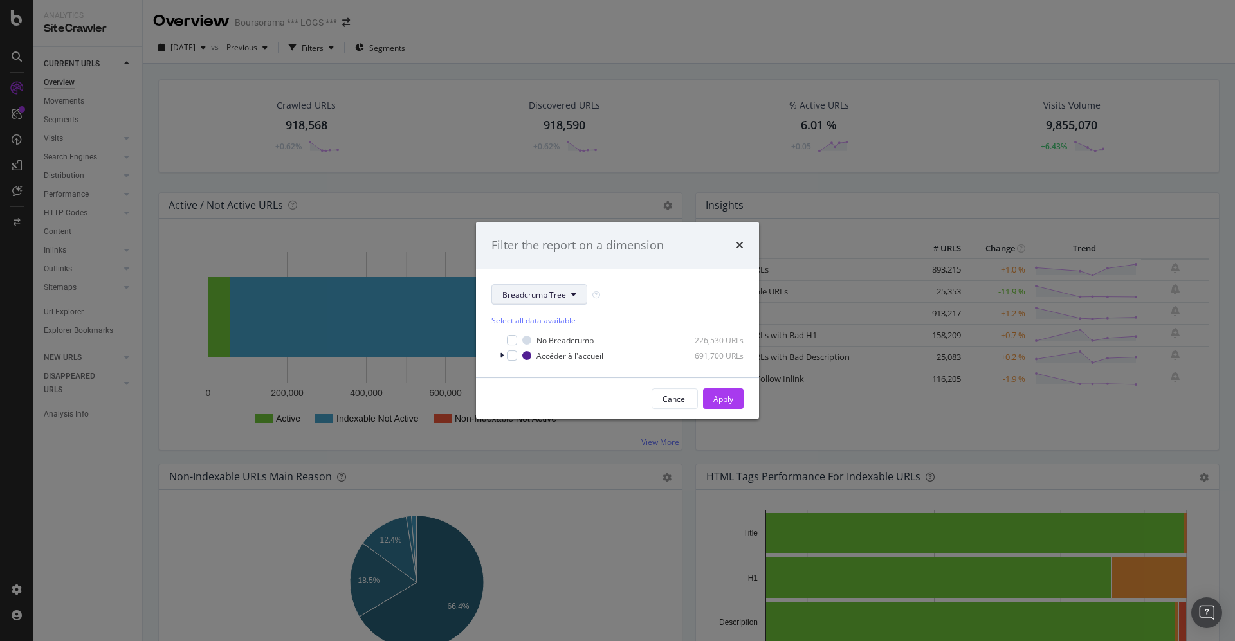
click at [573, 295] on icon "modal" at bounding box center [573, 295] width 5 height 8
click at [556, 341] on span "pagetype" at bounding box center [543, 341] width 83 height 12
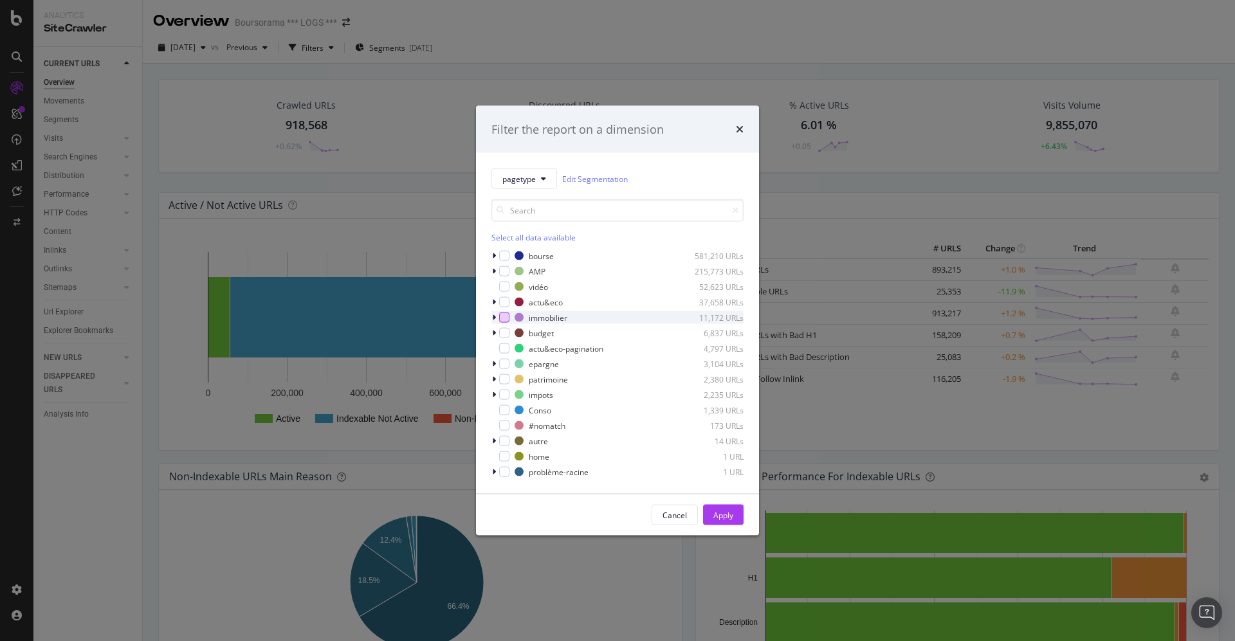
click at [500, 317] on div "modal" at bounding box center [504, 318] width 10 height 10
click at [505, 336] on div "modal" at bounding box center [504, 333] width 10 height 10
click at [510, 363] on div "epargne 3,104 URLs" at bounding box center [618, 364] width 252 height 13
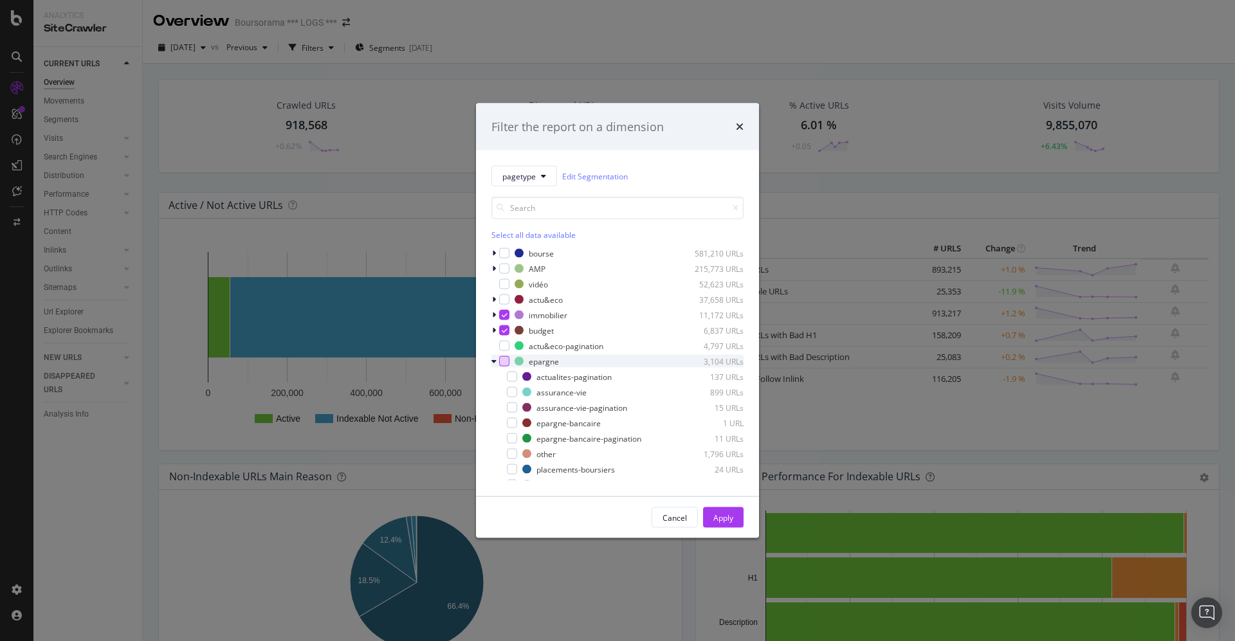
click at [505, 359] on div "modal" at bounding box center [504, 361] width 10 height 10
click at [494, 361] on icon "modal" at bounding box center [494, 362] width 5 height 8
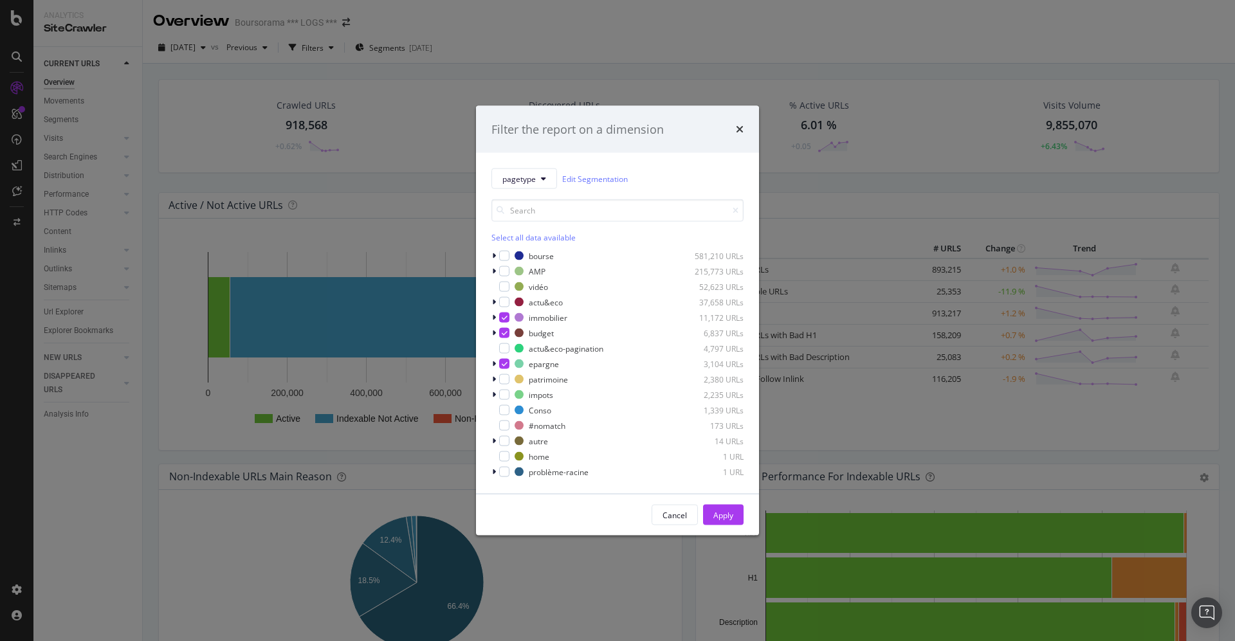
click at [504, 373] on div "bourse 581,210 URLs AMP 215,773 URLs vidéo 52,623 URLs actu&eco 37,658 URLs imm…" at bounding box center [618, 364] width 252 height 229
click at [506, 380] on div "modal" at bounding box center [504, 379] width 10 height 10
click at [714, 511] on div "Apply" at bounding box center [724, 515] width 20 height 11
